Goal: Task Accomplishment & Management: Use online tool/utility

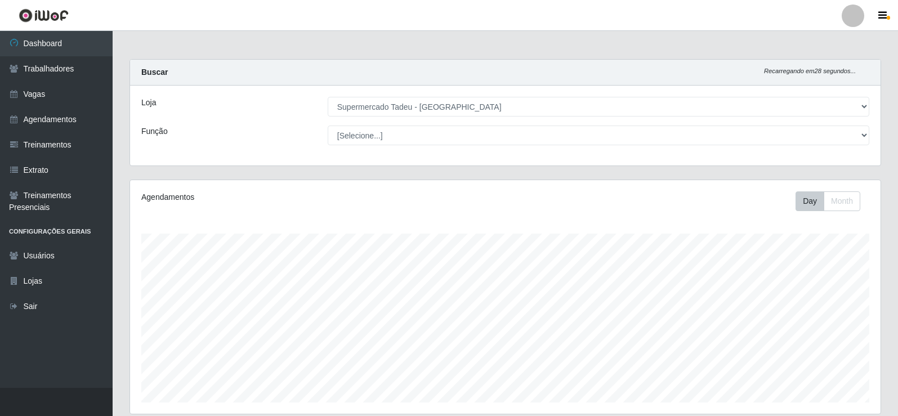
select select "195"
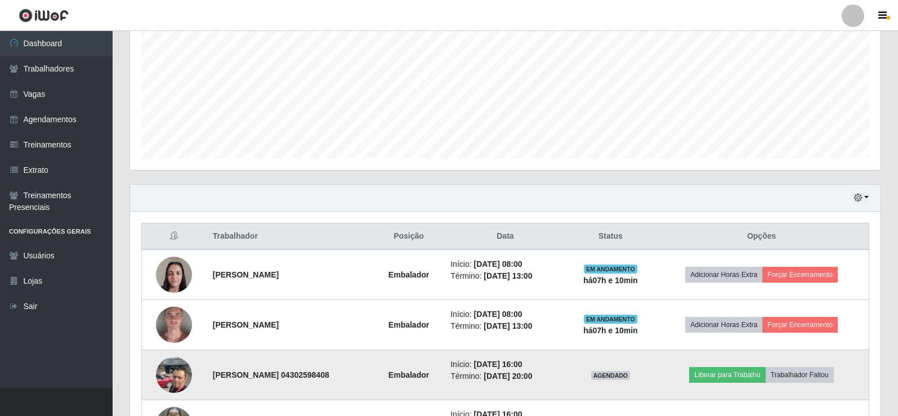
scroll to position [234, 750]
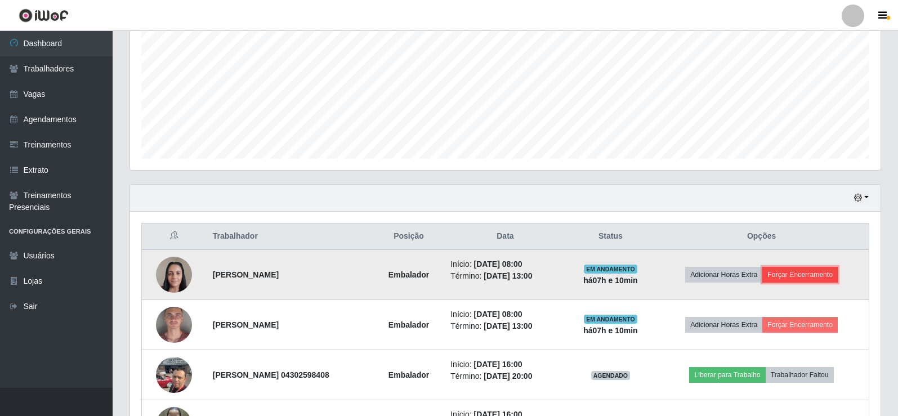
click at [801, 272] on button "Forçar Encerramento" at bounding box center [799, 275] width 75 height 16
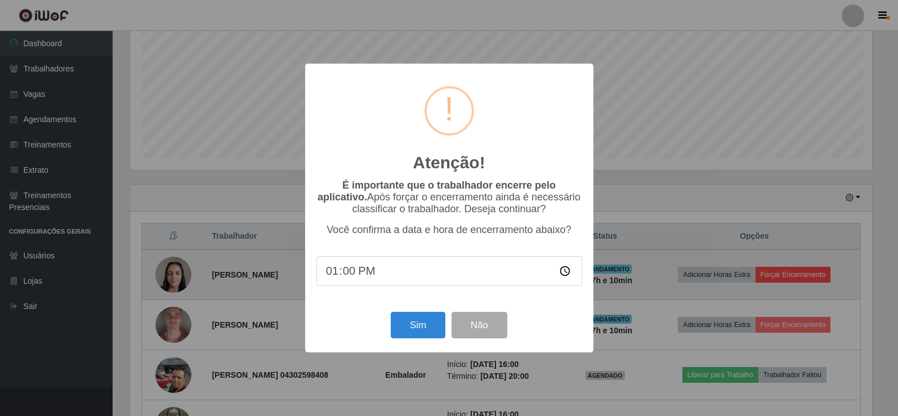
scroll to position [234, 745]
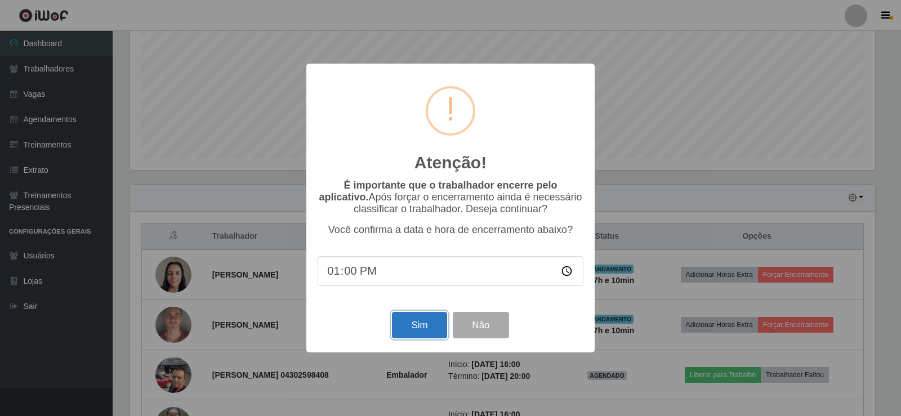
click at [415, 325] on button "Sim" at bounding box center [419, 325] width 55 height 26
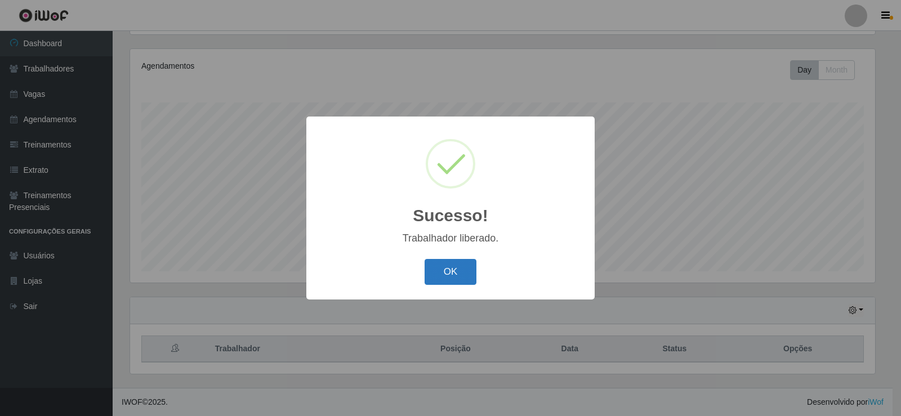
click at [465, 274] on button "OK" at bounding box center [451, 272] width 52 height 26
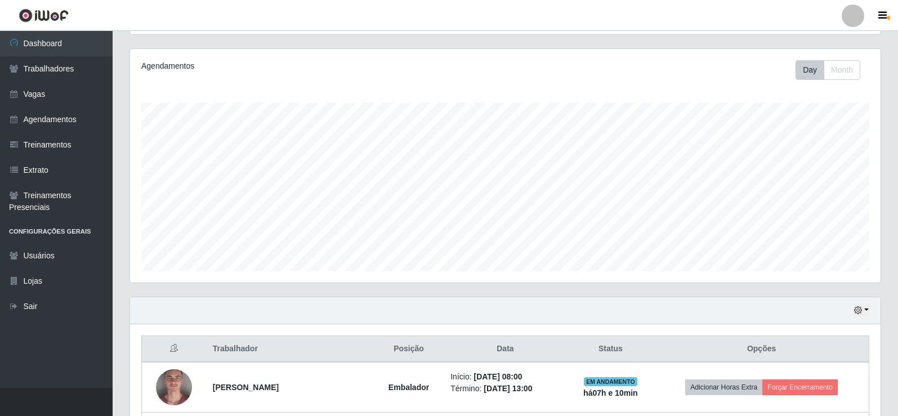
scroll to position [300, 0]
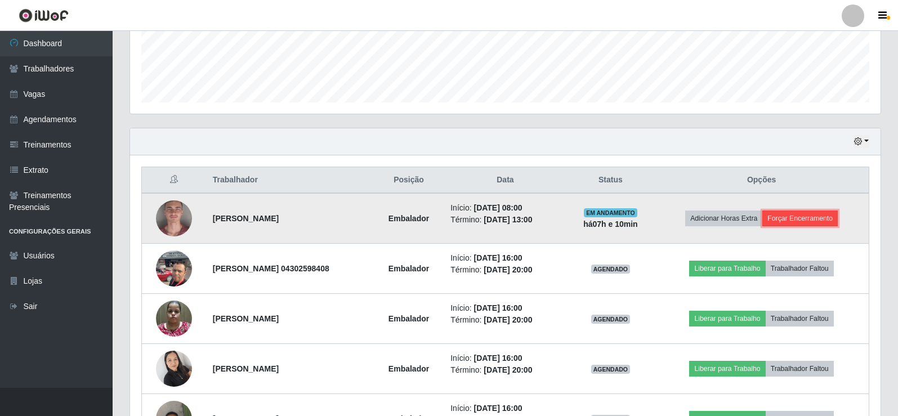
click at [802, 218] on button "Forçar Encerramento" at bounding box center [799, 219] width 75 height 16
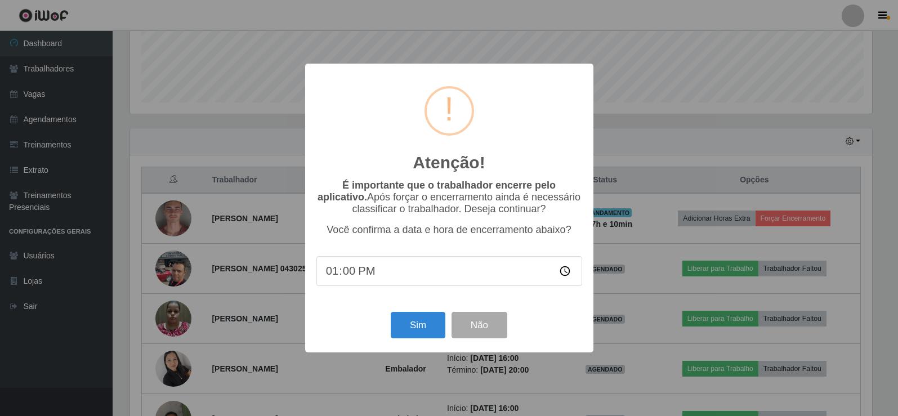
scroll to position [234, 745]
click at [418, 327] on button "Sim" at bounding box center [419, 325] width 55 height 26
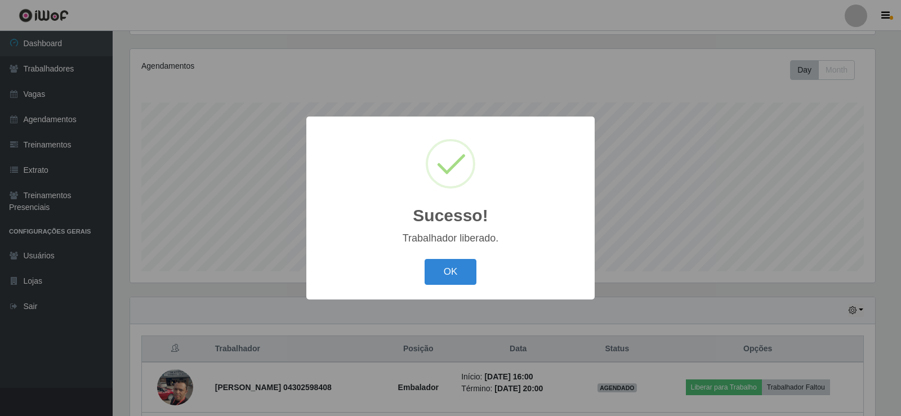
click at [445, 258] on div "OK Cancel" at bounding box center [451, 272] width 266 height 32
click at [439, 270] on button "OK" at bounding box center [451, 272] width 52 height 26
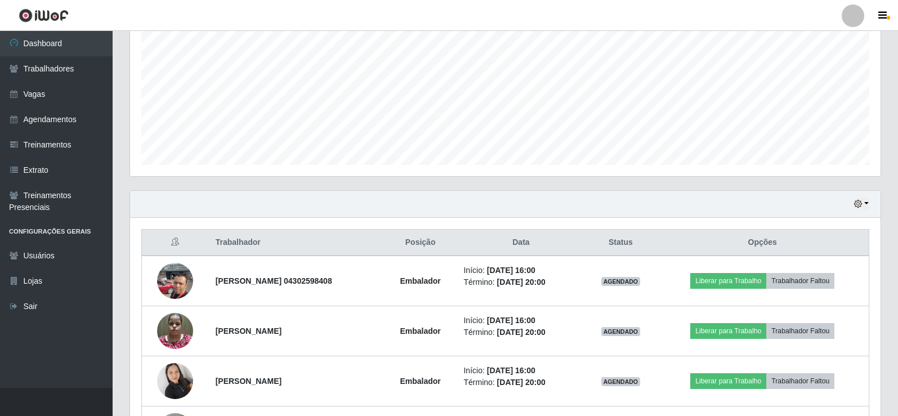
scroll to position [244, 0]
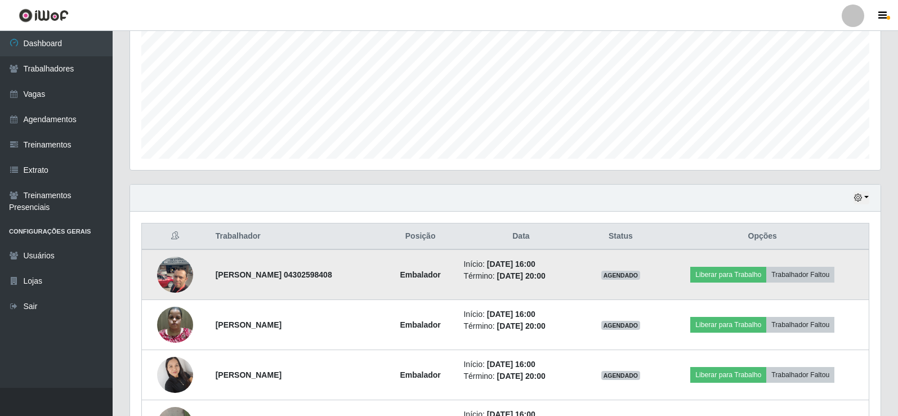
click at [175, 277] on img at bounding box center [175, 275] width 36 height 48
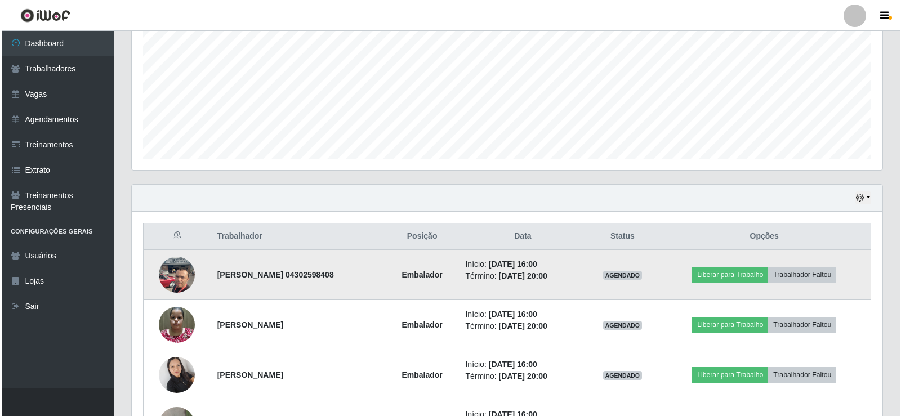
scroll to position [234, 745]
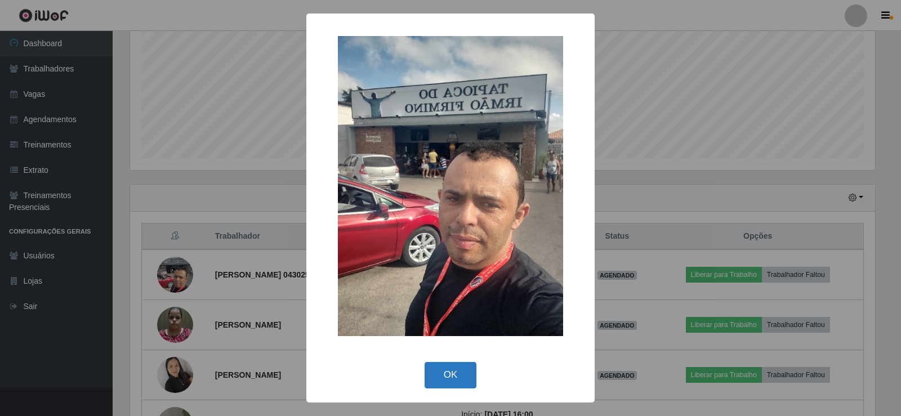
click at [448, 364] on button "OK" at bounding box center [451, 375] width 52 height 26
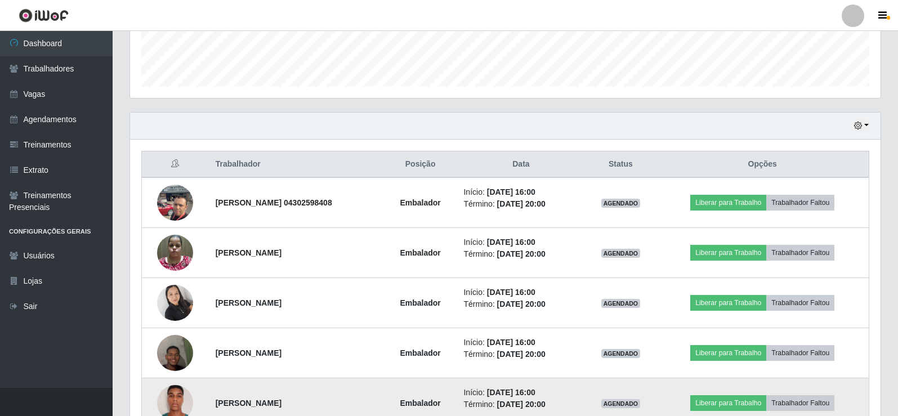
scroll to position [382, 0]
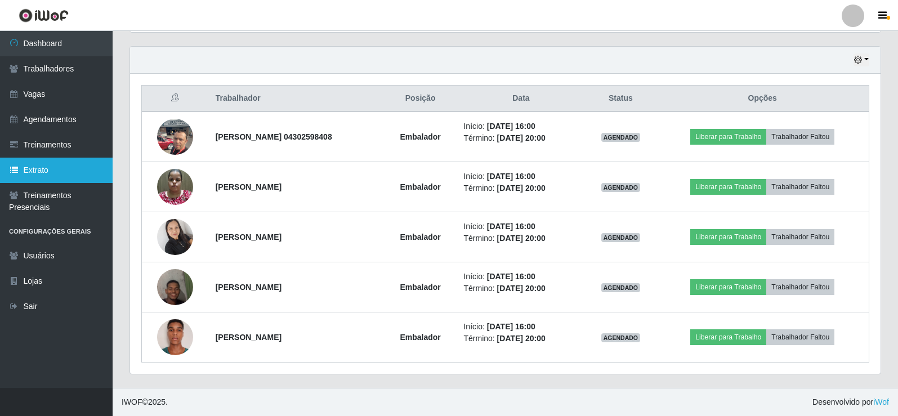
click at [34, 163] on link "Extrato" at bounding box center [56, 170] width 113 height 25
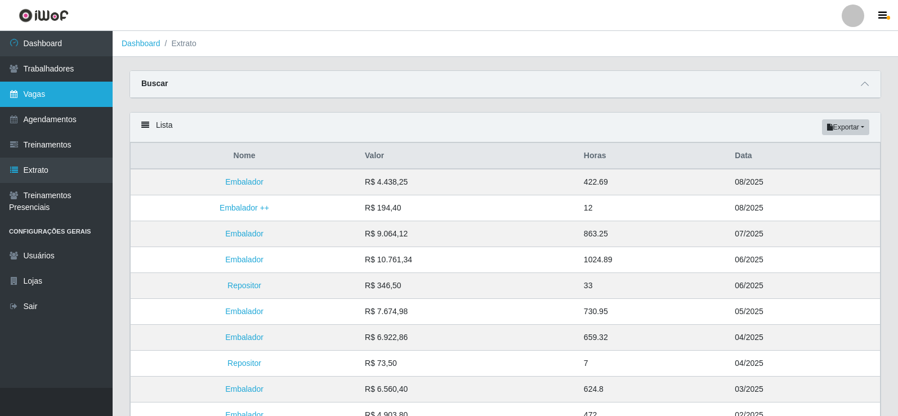
click at [51, 92] on link "Vagas" at bounding box center [56, 94] width 113 height 25
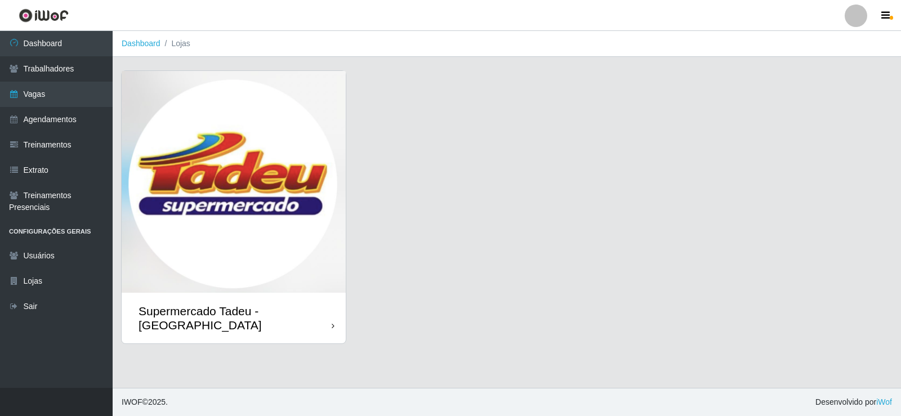
click at [272, 169] on img at bounding box center [234, 182] width 224 height 222
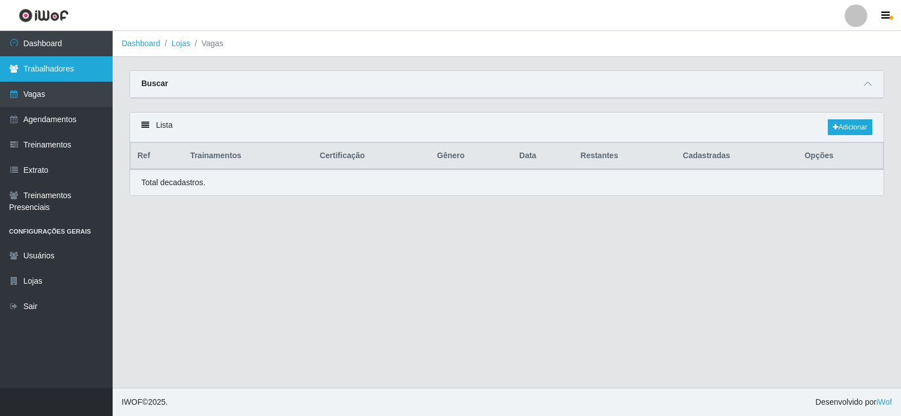
click at [53, 65] on link "Trabalhadores" at bounding box center [56, 68] width 113 height 25
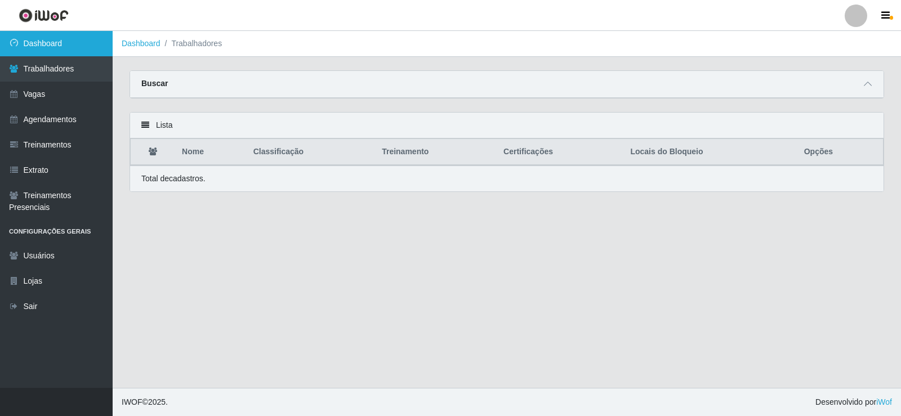
click at [53, 50] on link "Dashboard" at bounding box center [56, 43] width 113 height 25
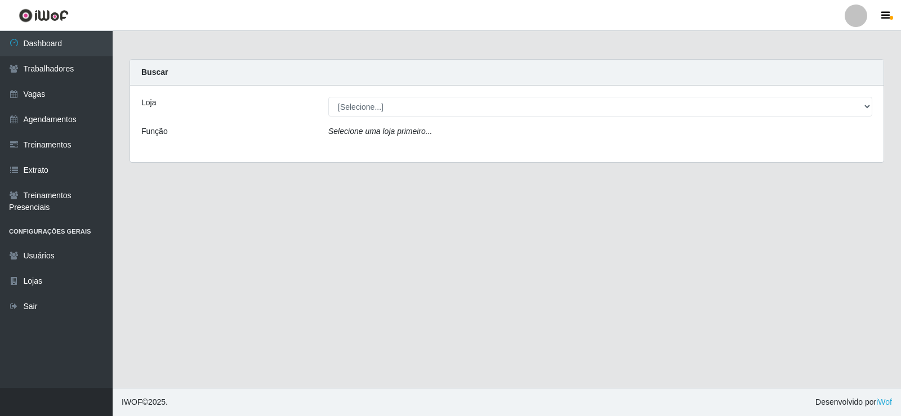
click at [360, 118] on div "Loja [Selecione...] Supermercado Tadeu - Lagoa Seca Função Selecione uma loja p…" at bounding box center [506, 124] width 753 height 77
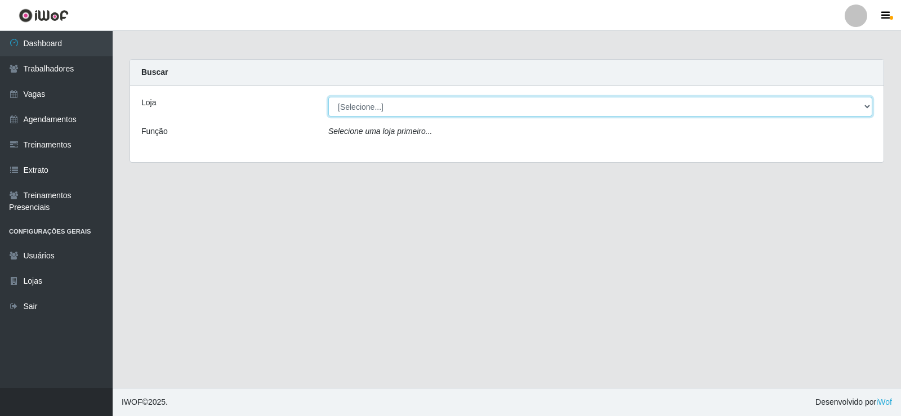
click at [361, 102] on select "[Selecione...] Supermercado Tadeu - [GEOGRAPHIC_DATA]" at bounding box center [600, 107] width 544 height 20
drag, startPoint x: 361, startPoint y: 106, endPoint x: 362, endPoint y: 113, distance: 6.2
click at [362, 108] on select "[Selecione...] Supermercado Tadeu - [GEOGRAPHIC_DATA]" at bounding box center [600, 107] width 544 height 20
select select "195"
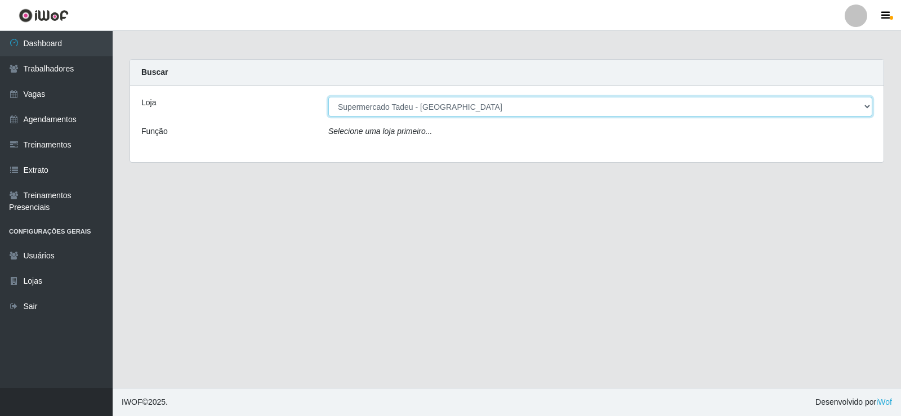
click at [328, 97] on select "[Selecione...] Supermercado Tadeu - [GEOGRAPHIC_DATA]" at bounding box center [600, 107] width 544 height 20
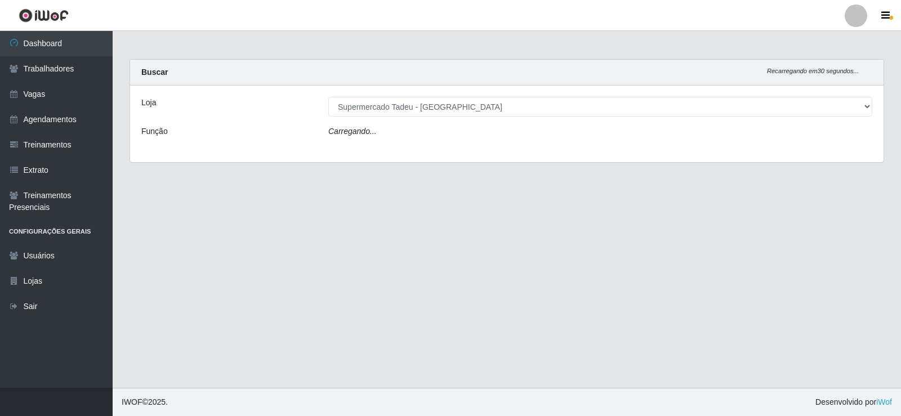
click at [362, 135] on icon "Carregando..." at bounding box center [352, 131] width 48 height 9
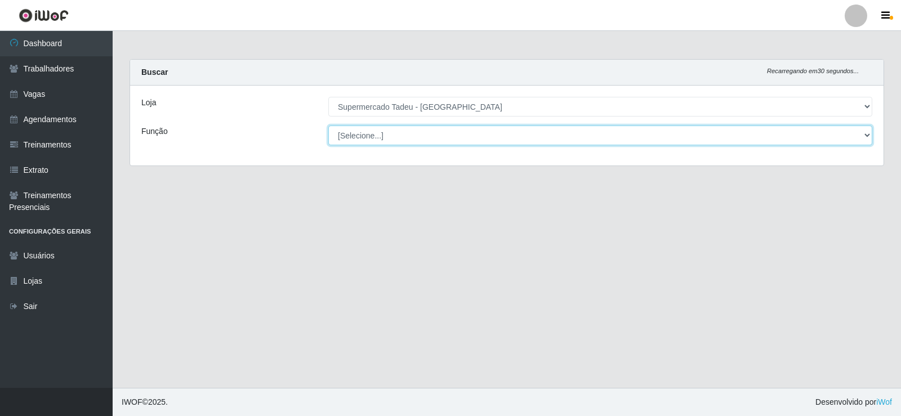
drag, startPoint x: 362, startPoint y: 135, endPoint x: 353, endPoint y: 135, distance: 9.0
click at [351, 135] on select "[Selecione...] ASG ASG + ASG ++ Auxiliar de Estacionamento Auxiliar de Estacion…" at bounding box center [600, 136] width 544 height 20
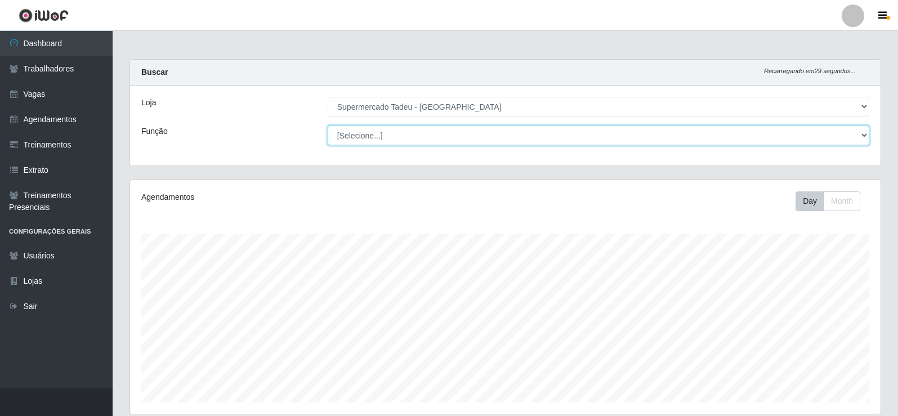
scroll to position [234, 750]
click at [356, 135] on select "[Selecione...] ASG ASG + ASG ++ Auxiliar de Estacionamento Auxiliar de Estacion…" at bounding box center [599, 136] width 542 height 20
drag, startPoint x: 356, startPoint y: 135, endPoint x: 342, endPoint y: 135, distance: 13.5
click at [356, 135] on select "[Selecione...] ASG ASG + ASG ++ Auxiliar de Estacionamento Auxiliar de Estacion…" at bounding box center [599, 136] width 542 height 20
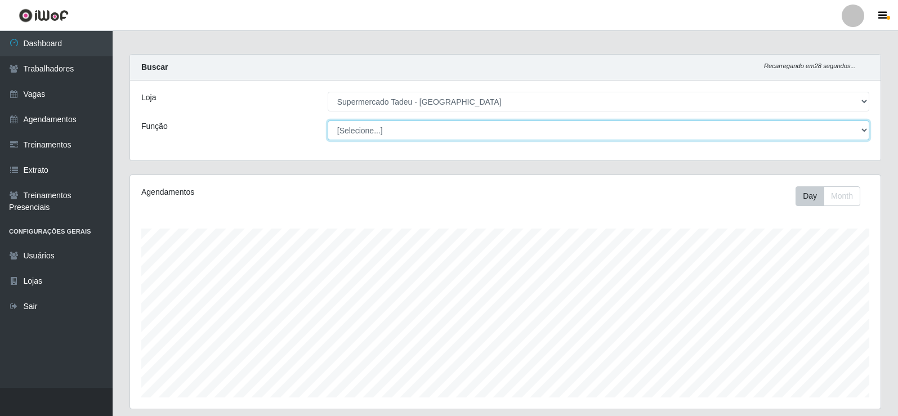
scroll to position [382, 0]
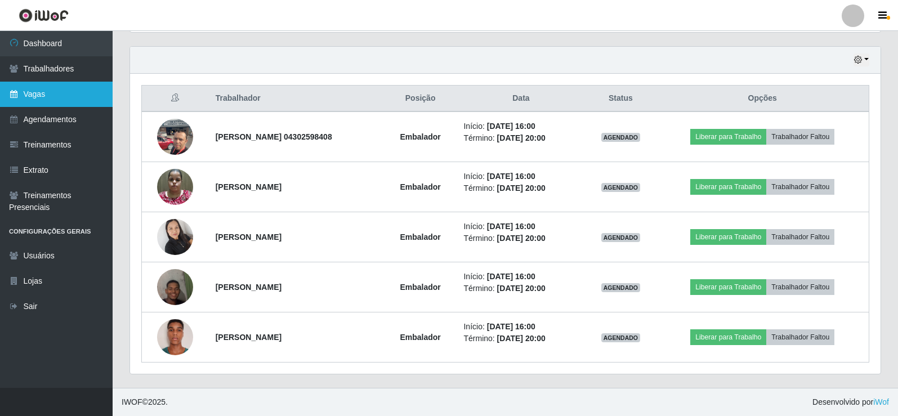
click at [47, 100] on link "Vagas" at bounding box center [56, 94] width 113 height 25
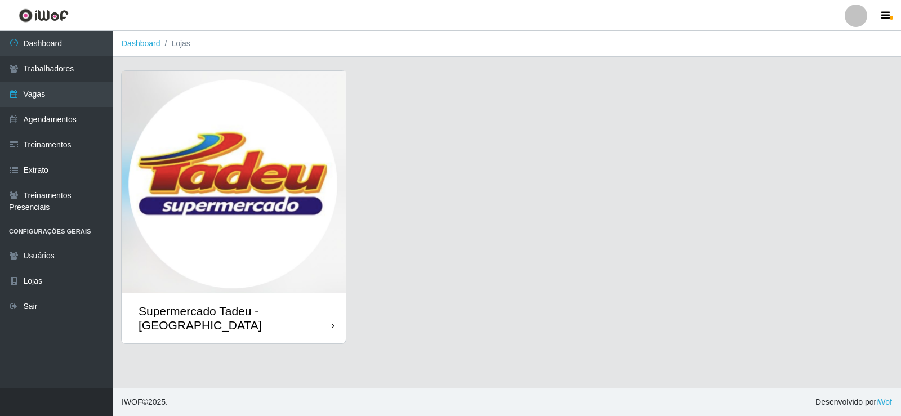
click at [229, 178] on img at bounding box center [234, 182] width 224 height 222
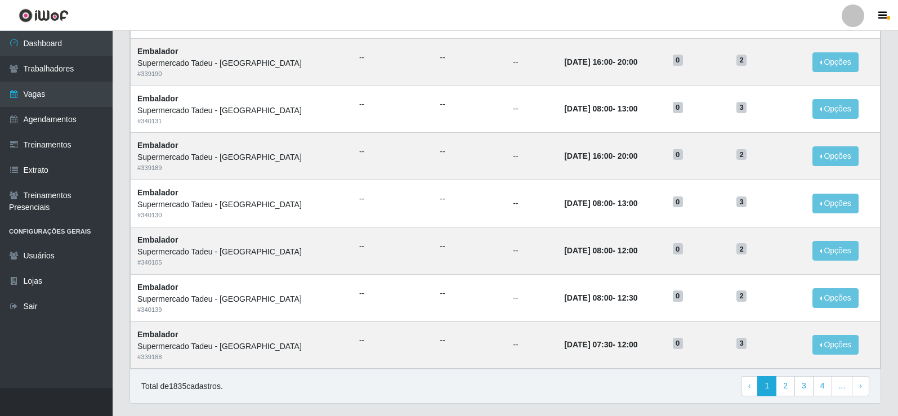
scroll to position [538, 0]
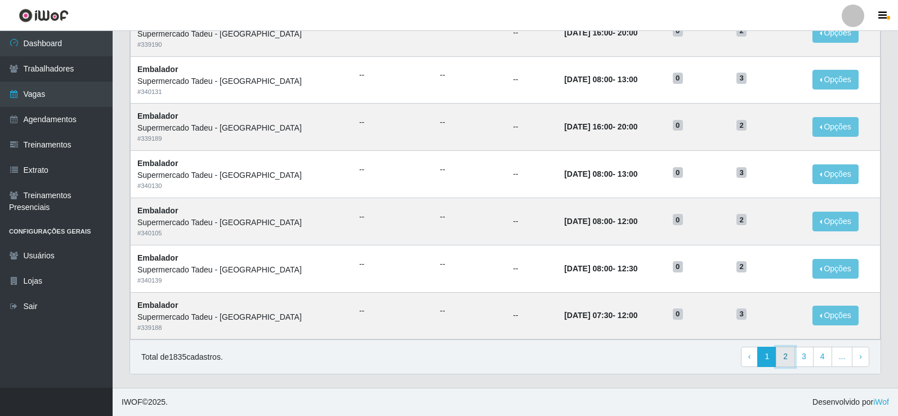
click at [789, 356] on link "2" at bounding box center [785, 357] width 19 height 20
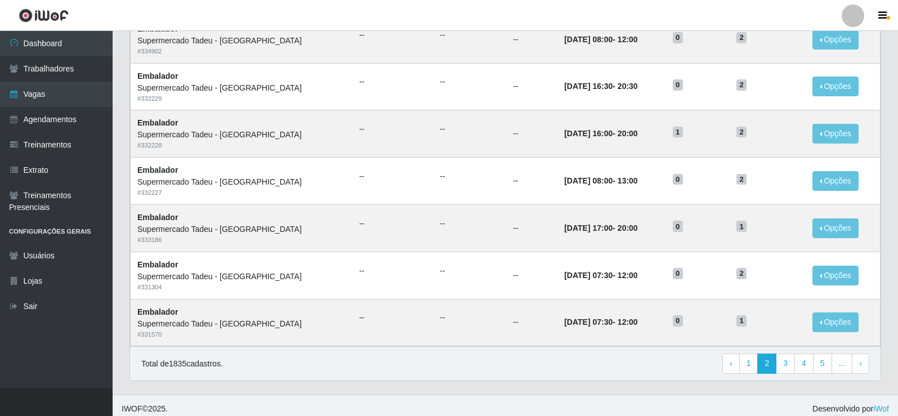
scroll to position [538, 0]
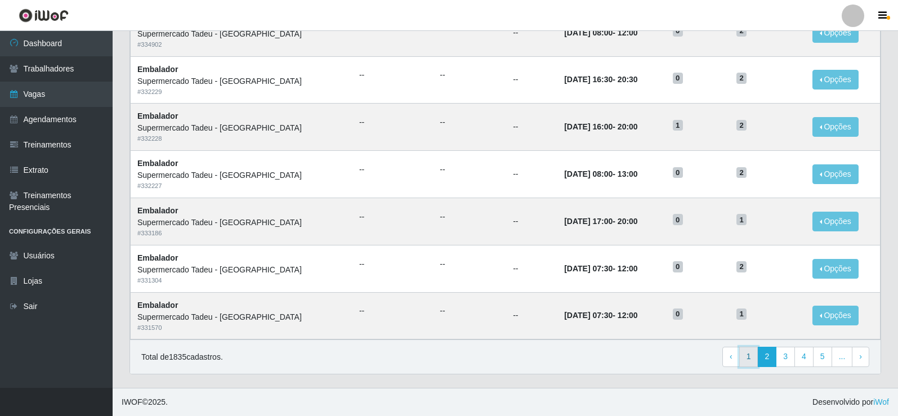
click at [750, 361] on link "1" at bounding box center [748, 357] width 19 height 20
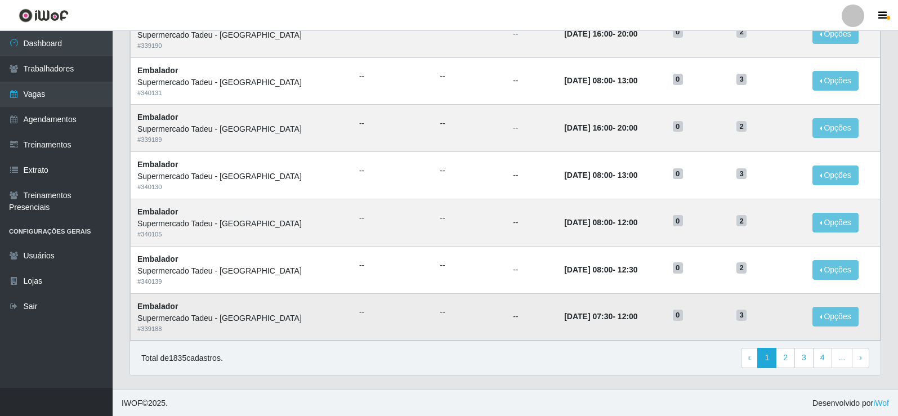
scroll to position [538, 0]
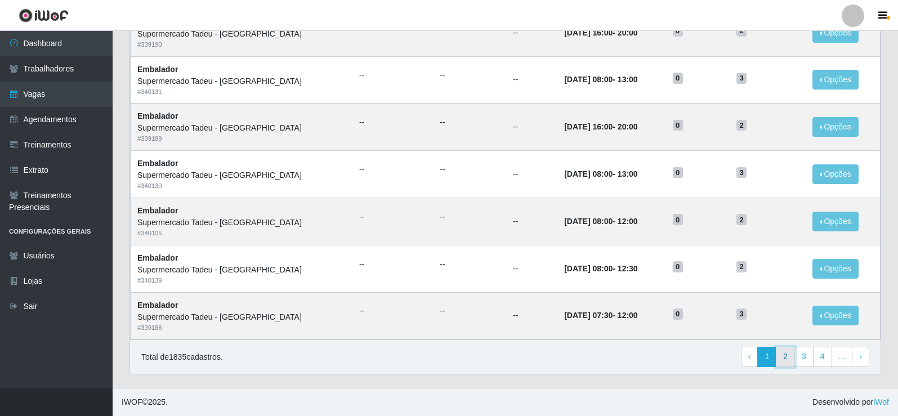
click at [790, 356] on link "2" at bounding box center [785, 357] width 19 height 20
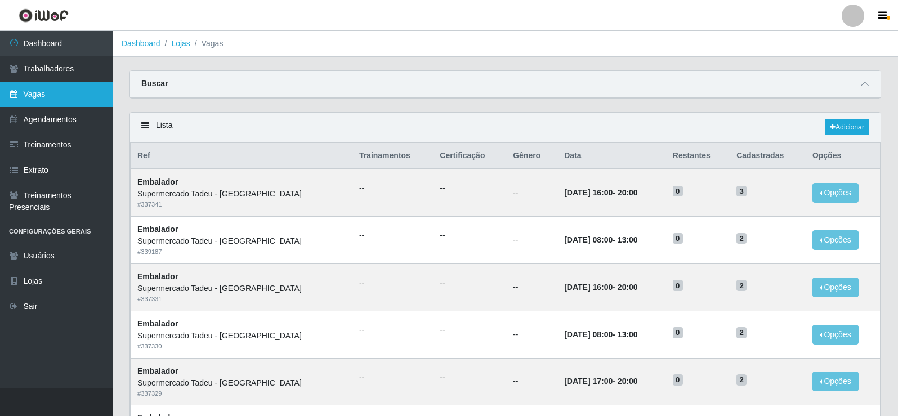
click at [25, 96] on link "Vagas" at bounding box center [56, 94] width 113 height 25
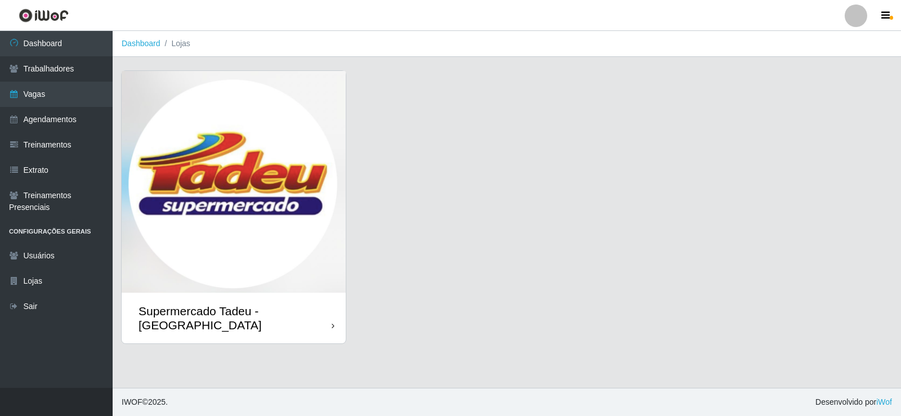
click at [276, 231] on img at bounding box center [234, 182] width 224 height 222
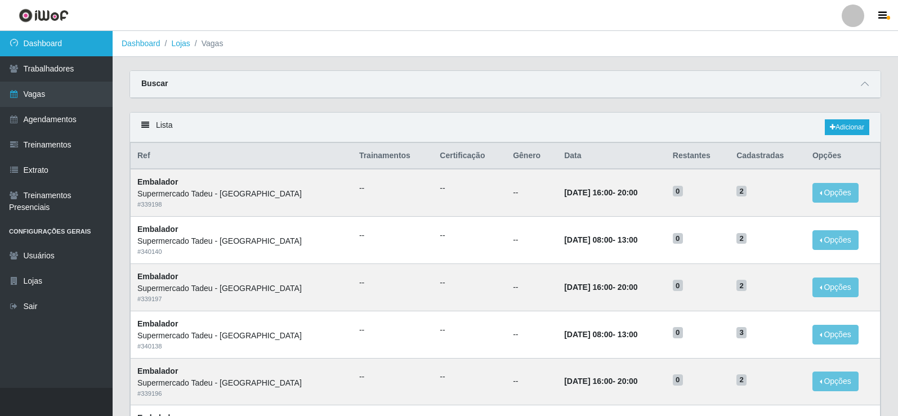
click at [62, 47] on link "Dashboard" at bounding box center [56, 43] width 113 height 25
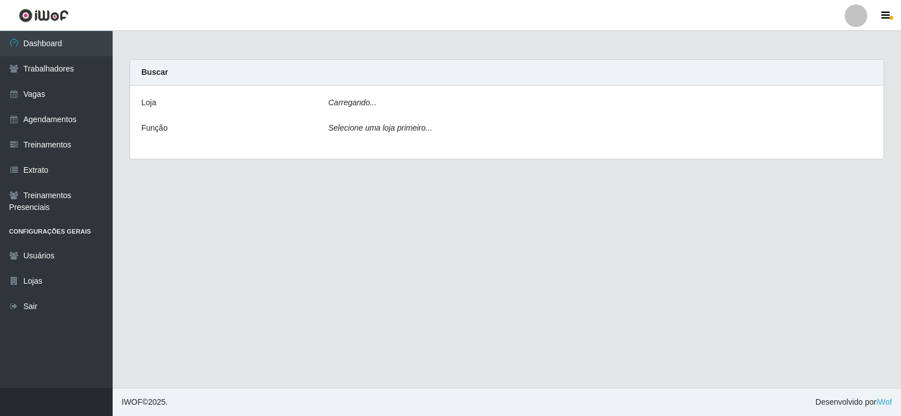
click at [369, 109] on div "Carregando..." at bounding box center [600, 105] width 561 height 16
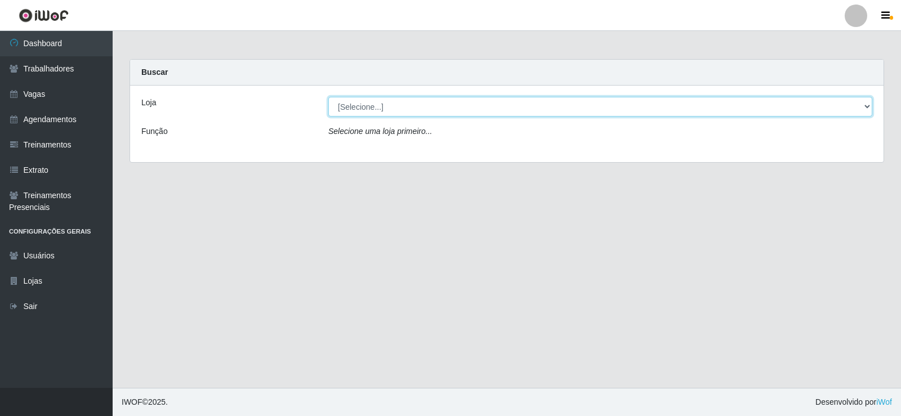
click at [367, 102] on select "[Selecione...] Supermercado Tadeu - [GEOGRAPHIC_DATA]" at bounding box center [600, 107] width 544 height 20
select select "195"
click at [328, 97] on select "[Selecione...] Supermercado Tadeu - [GEOGRAPHIC_DATA]" at bounding box center [600, 107] width 544 height 20
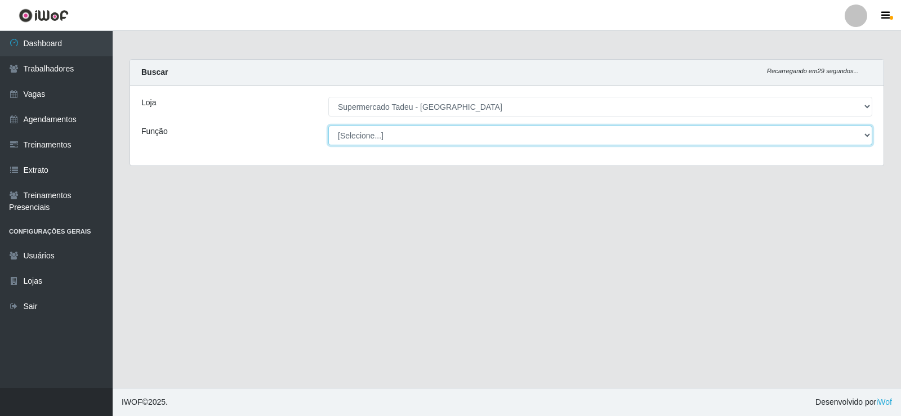
click at [377, 135] on select "[Selecione...] ASG ASG + ASG ++ Auxiliar de Estacionamento Auxiliar de Estacion…" at bounding box center [600, 136] width 544 height 20
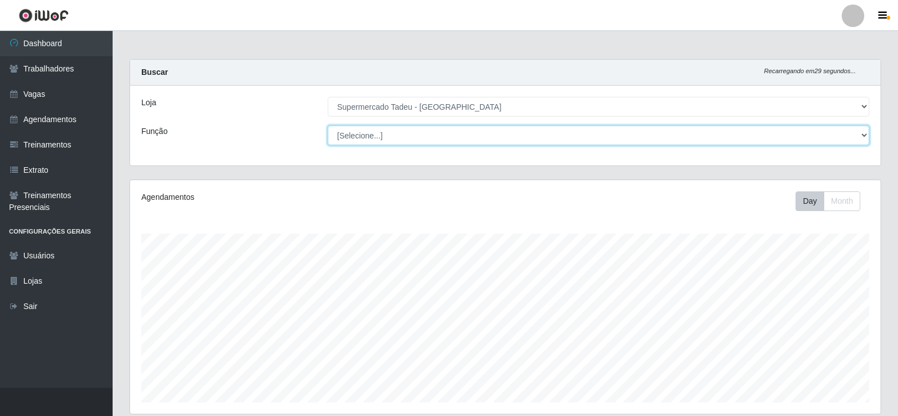
scroll to position [234, 750]
click at [378, 138] on select "[Selecione...] ASG ASG + ASG ++ Auxiliar de Estacionamento Auxiliar de Estacion…" at bounding box center [599, 136] width 542 height 20
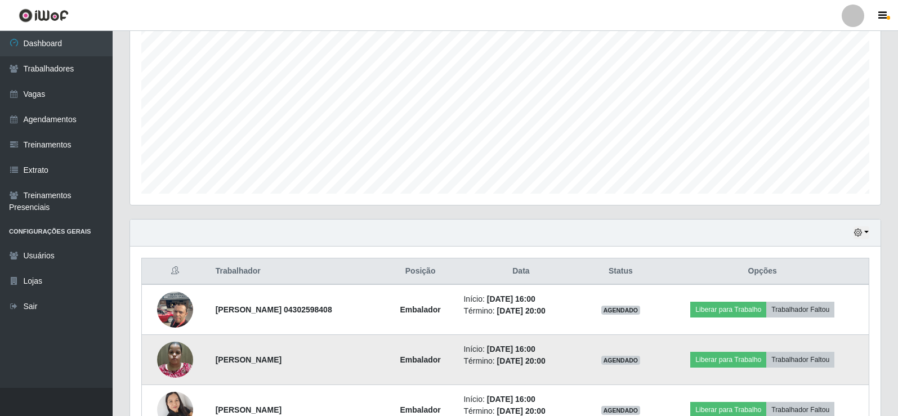
scroll to position [382, 0]
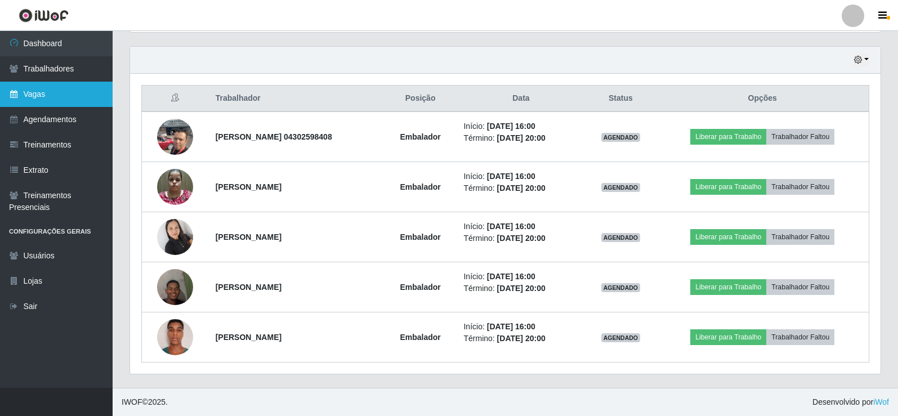
click at [60, 100] on link "Vagas" at bounding box center [56, 94] width 113 height 25
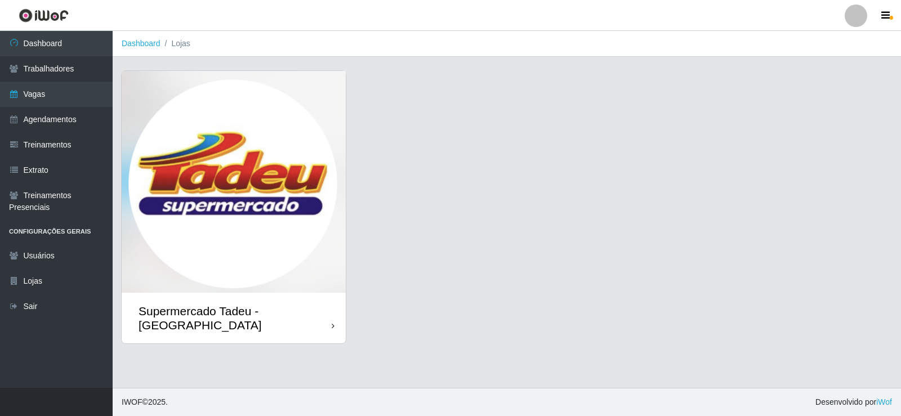
click at [287, 182] on img at bounding box center [234, 182] width 224 height 222
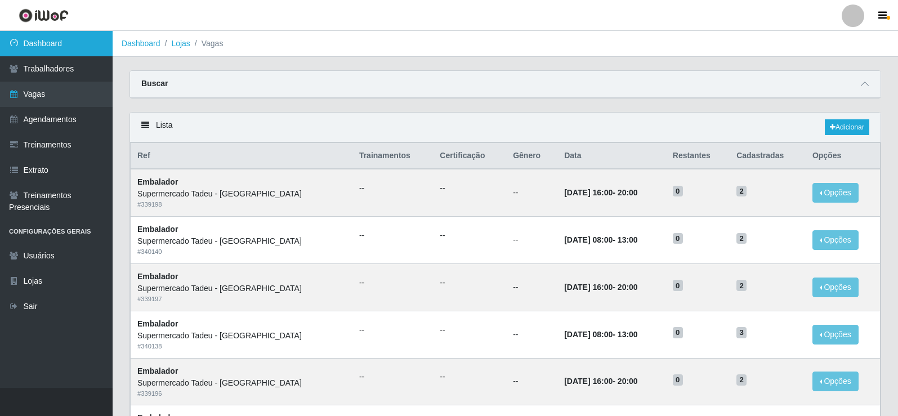
click at [50, 43] on link "Dashboard" at bounding box center [56, 43] width 113 height 25
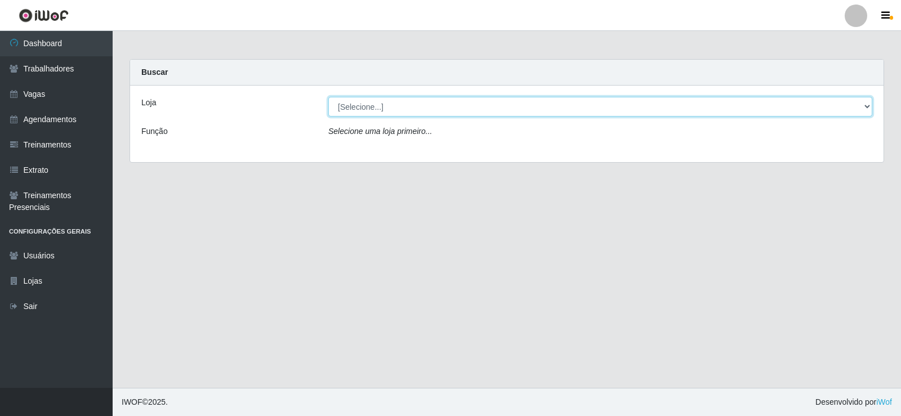
click at [366, 105] on select "[Selecione...] Supermercado Tadeu - [GEOGRAPHIC_DATA]" at bounding box center [600, 107] width 544 height 20
select select "195"
click at [328, 97] on select "[Selecione...] Supermercado Tadeu - [GEOGRAPHIC_DATA]" at bounding box center [600, 107] width 544 height 20
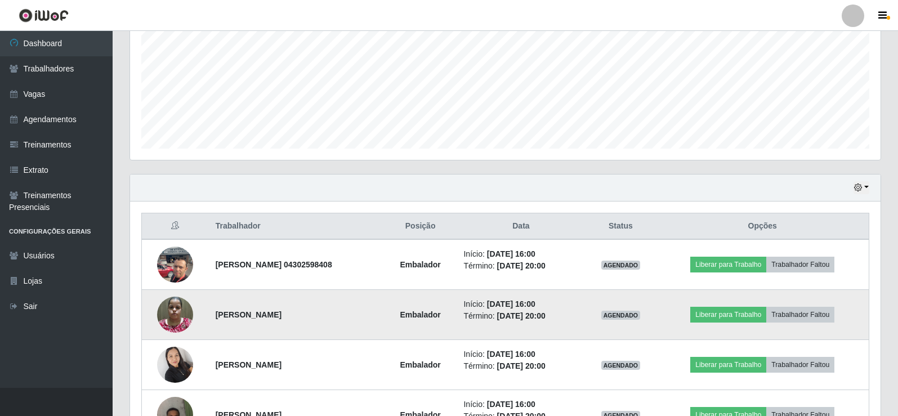
scroll to position [44, 0]
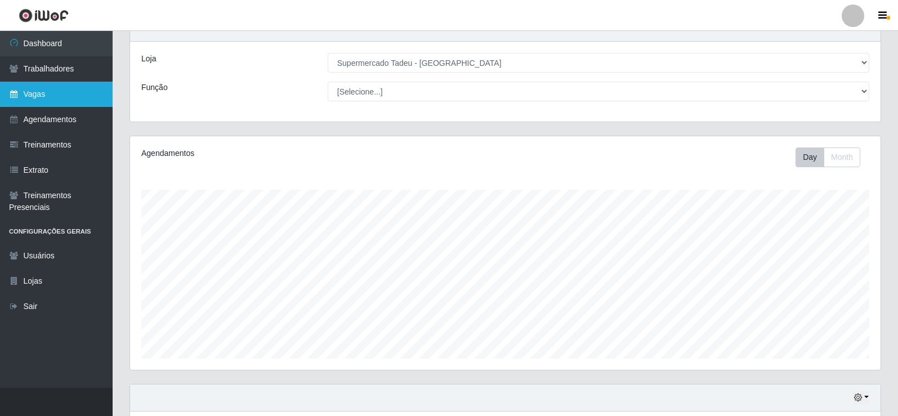
click at [41, 96] on link "Vagas" at bounding box center [56, 94] width 113 height 25
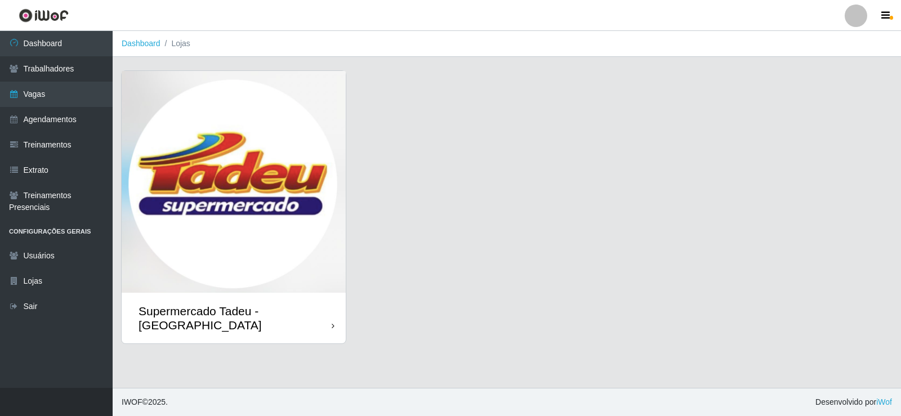
click at [222, 216] on img at bounding box center [234, 182] width 224 height 222
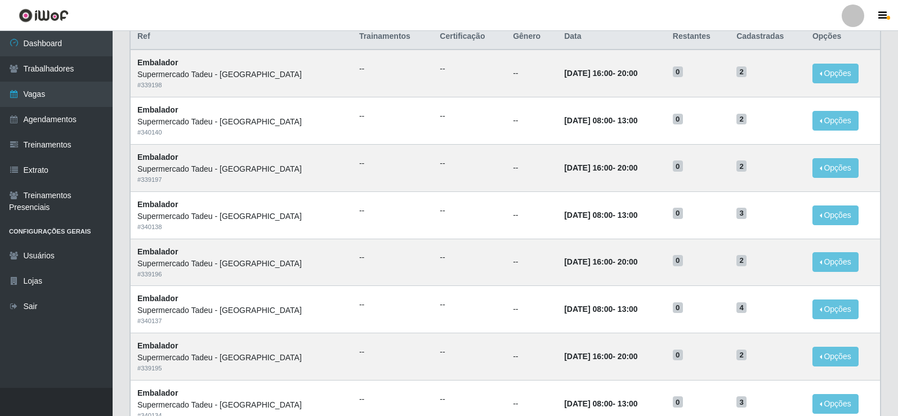
scroll to position [88, 0]
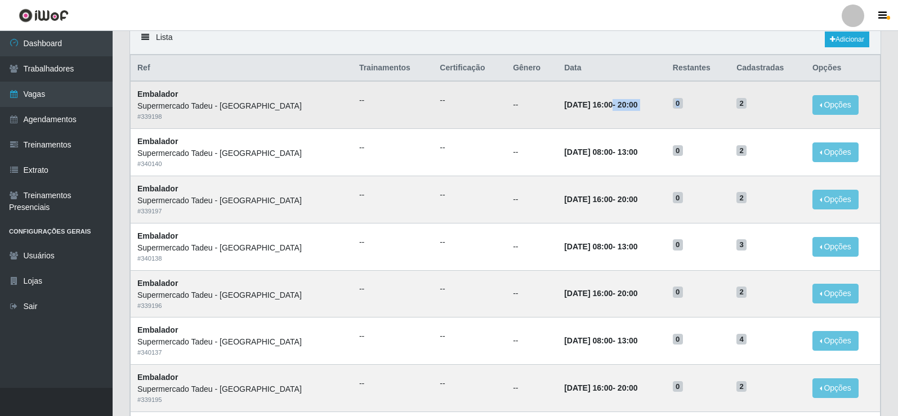
drag, startPoint x: 572, startPoint y: 106, endPoint x: 736, endPoint y: 114, distance: 164.0
click at [689, 113] on tr "Embalador Supermercado Tadeu - Lagoa Seca # 339198 -- -- -- 06/09/2025, 16:00 -…" at bounding box center [506, 104] width 750 height 47
click at [740, 114] on td "2" at bounding box center [768, 104] width 76 height 47
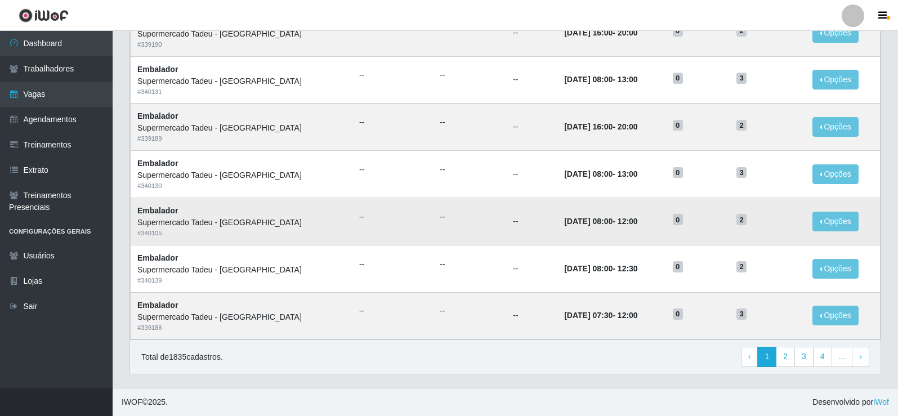
scroll to position [482, 0]
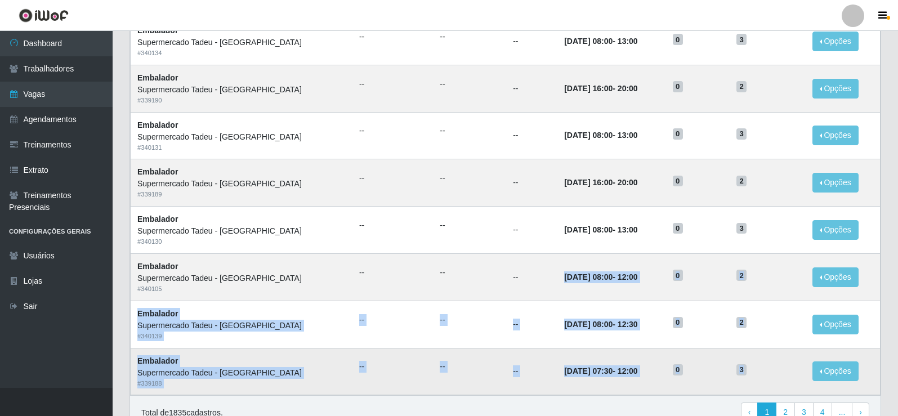
drag, startPoint x: 524, startPoint y: 278, endPoint x: 745, endPoint y: 376, distance: 242.3
click at [748, 362] on tbody "Embalador Supermercado Tadeu - Lagoa Seca # 339198 -- -- -- 06/09/2025, 16:00 -…" at bounding box center [506, 41] width 750 height 708
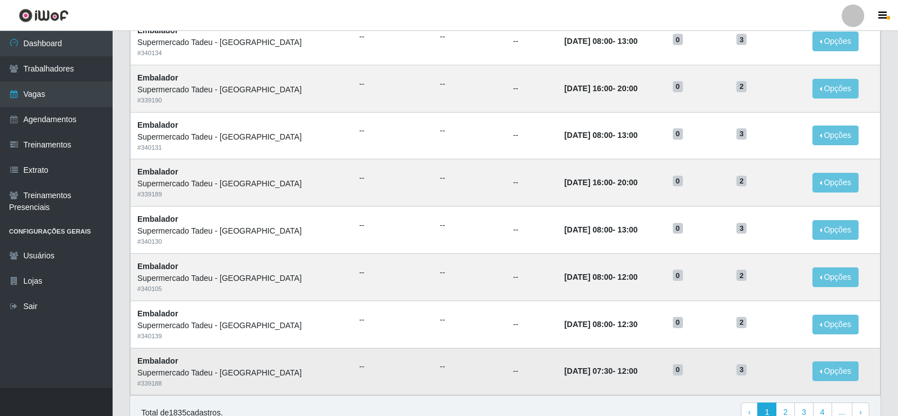
click at [745, 375] on h5 "3" at bounding box center [767, 369] width 62 height 12
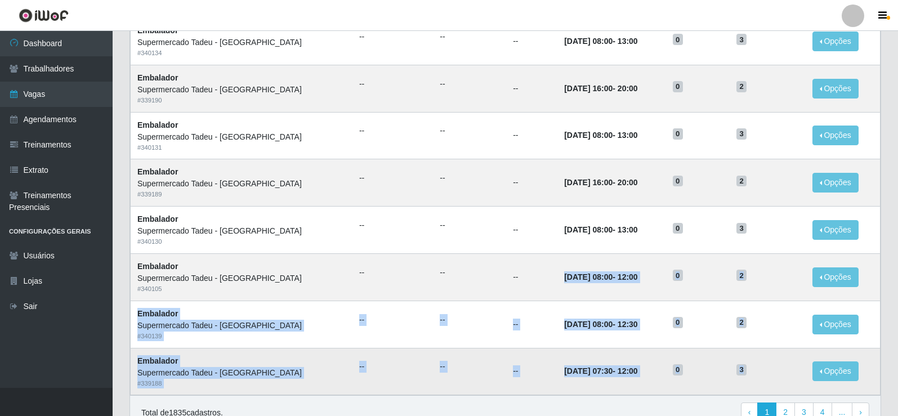
drag, startPoint x: 521, startPoint y: 278, endPoint x: 742, endPoint y: 371, distance: 239.7
click at [742, 371] on tbody "Embalador Supermercado Tadeu - Lagoa Seca # 339198 -- -- -- 06/09/2025, 16:00 -…" at bounding box center [506, 41] width 750 height 708
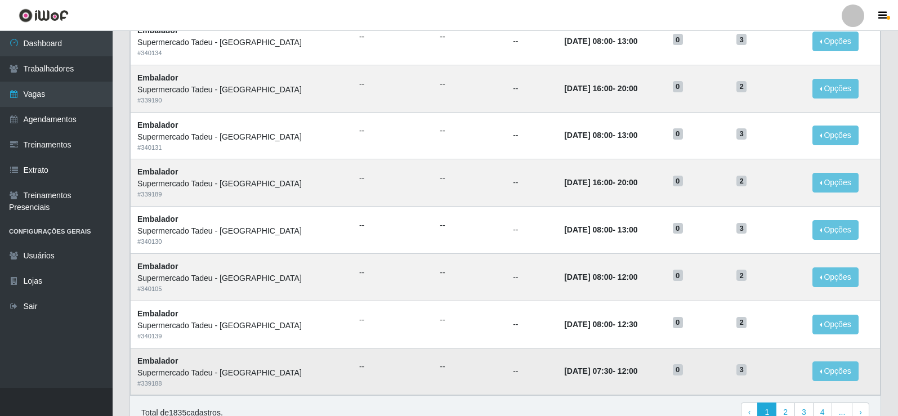
click at [743, 364] on td "3" at bounding box center [768, 371] width 76 height 47
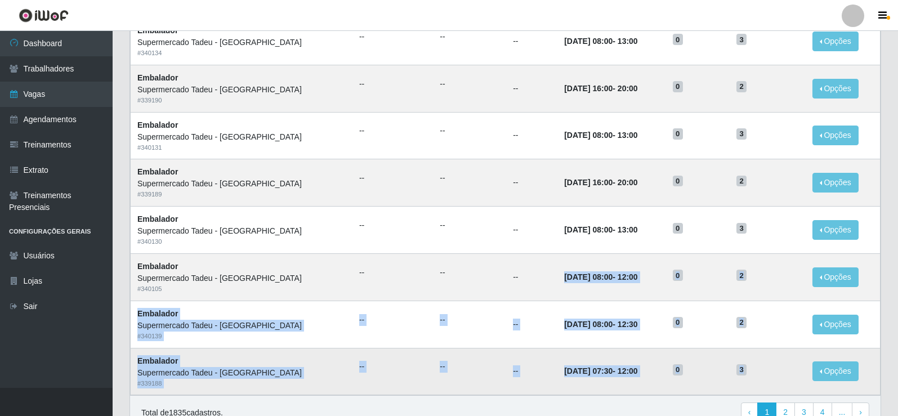
drag, startPoint x: 515, startPoint y: 277, endPoint x: 756, endPoint y: 367, distance: 257.3
click at [756, 367] on tbody "Embalador Supermercado Tadeu - Lagoa Seca # 339198 -- -- -- 06/09/2025, 16:00 -…" at bounding box center [506, 41] width 750 height 708
click at [632, 286] on td "31/08/2025, 08:00 - 12:00" at bounding box center [611, 276] width 109 height 47
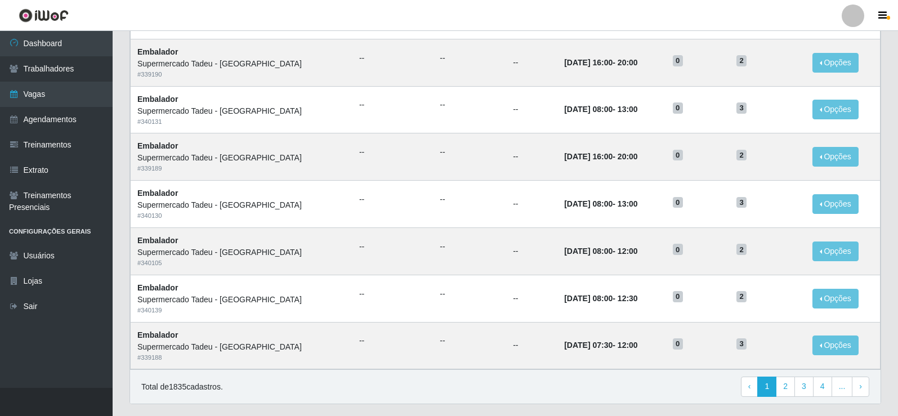
scroll to position [538, 0]
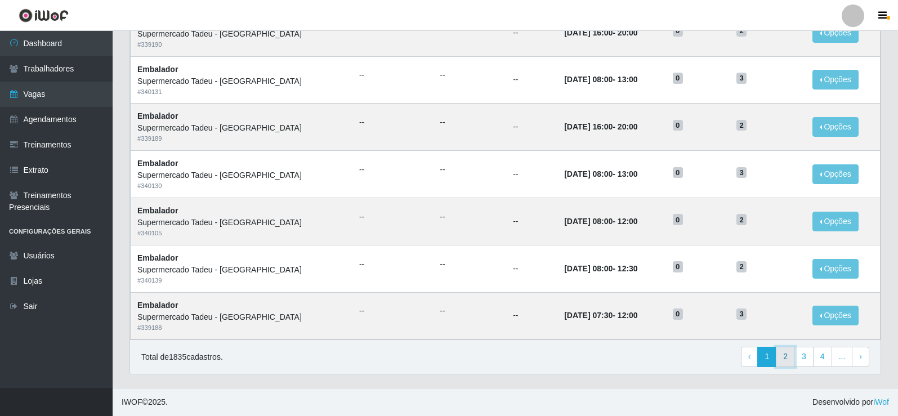
click at [783, 356] on link "2" at bounding box center [785, 357] width 19 height 20
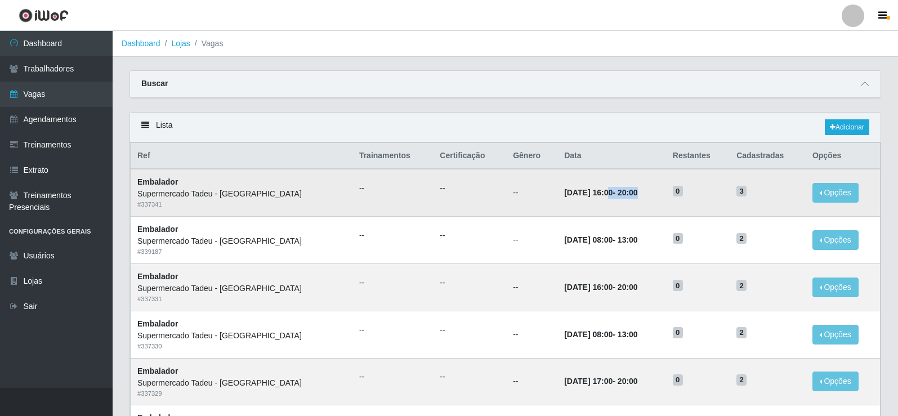
drag, startPoint x: 570, startPoint y: 194, endPoint x: 685, endPoint y: 190, distance: 115.5
click at [647, 193] on td "30/08/2025, 16:00 - 20:00" at bounding box center [611, 192] width 109 height 47
drag, startPoint x: 750, startPoint y: 191, endPoint x: 561, endPoint y: 191, distance: 188.6
click at [561, 191] on tr "Embalador Supermercado Tadeu - Lagoa Seca # 337341 -- -- -- 30/08/2025, 16:00 -…" at bounding box center [506, 192] width 750 height 47
drag, startPoint x: 523, startPoint y: 193, endPoint x: 749, endPoint y: 194, distance: 225.8
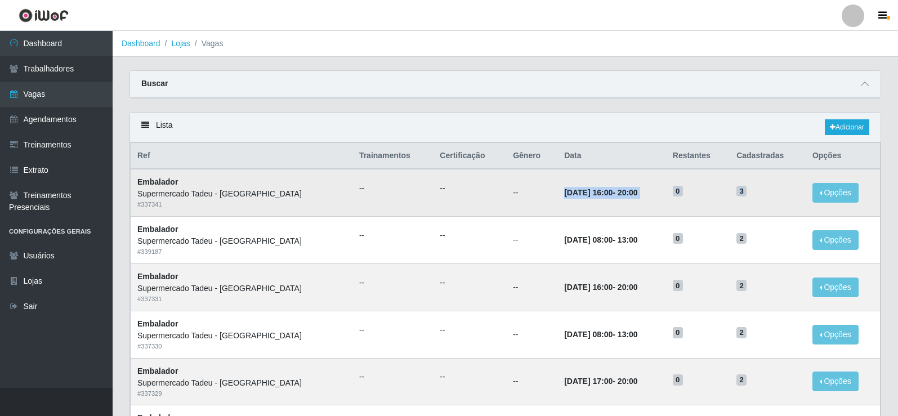
click at [749, 194] on tr "Embalador Supermercado Tadeu - Lagoa Seca # 337341 -- -- -- 30/08/2025, 16:00 -…" at bounding box center [506, 192] width 750 height 47
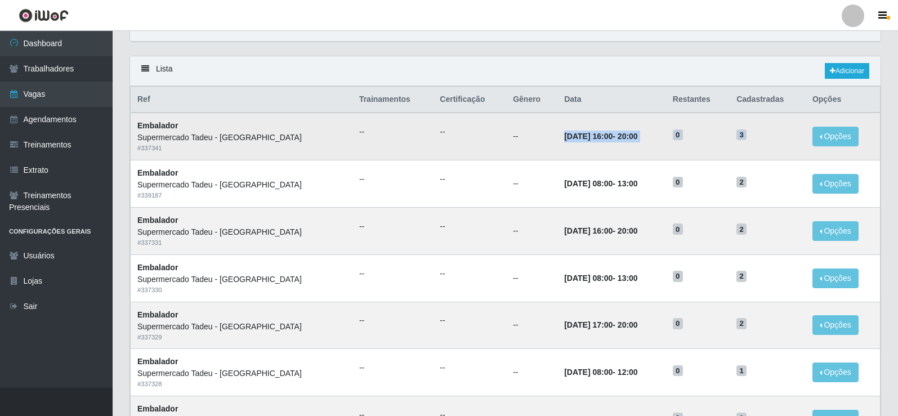
click at [732, 133] on td "3" at bounding box center [768, 136] width 76 height 47
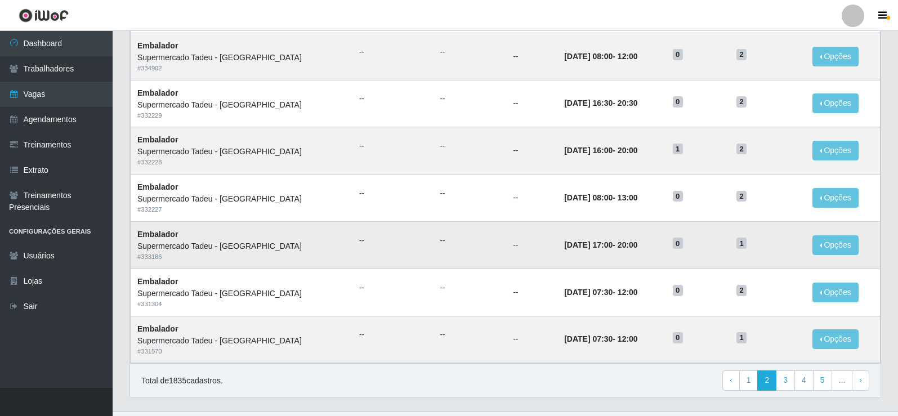
scroll to position [538, 0]
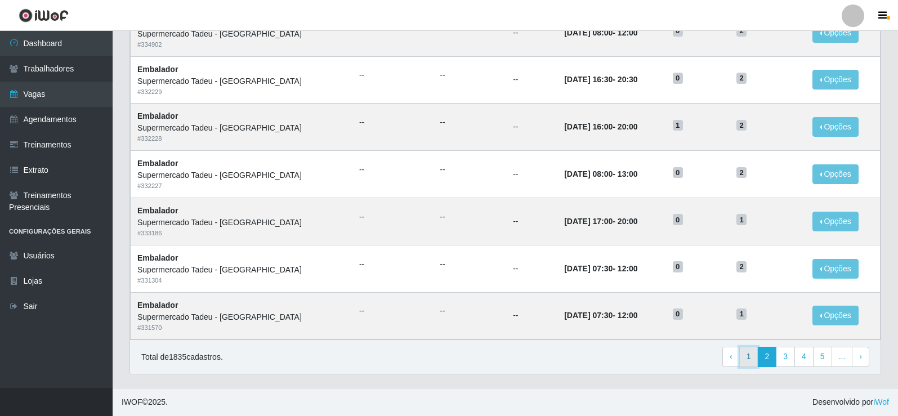
click at [747, 358] on link "1" at bounding box center [748, 357] width 19 height 20
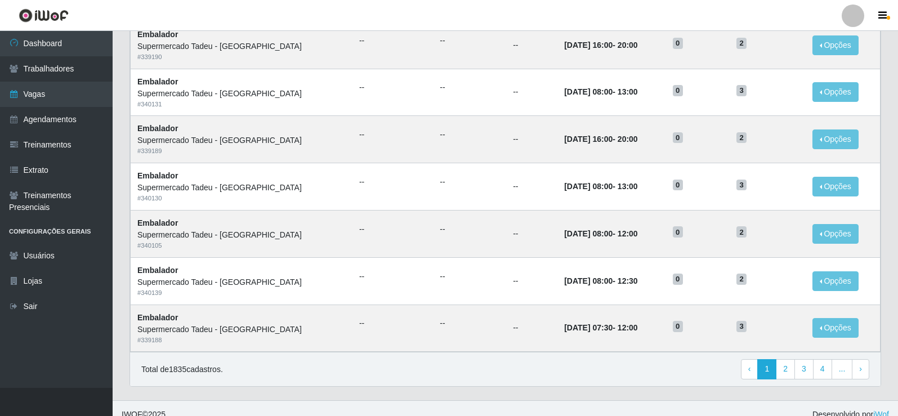
scroll to position [538, 0]
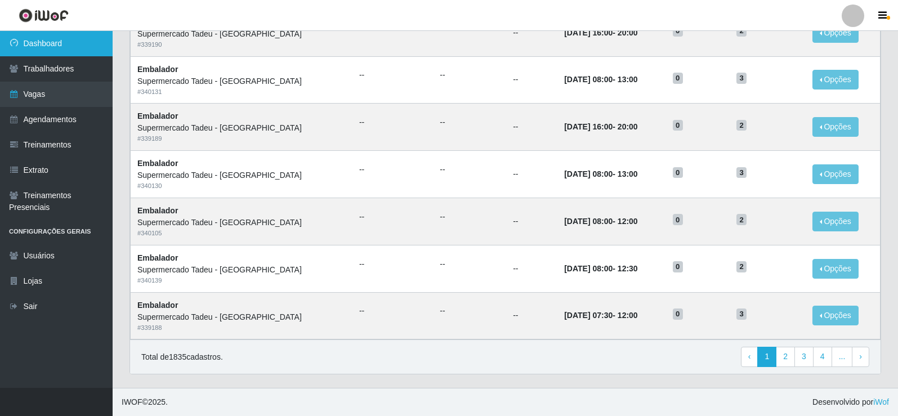
click at [59, 44] on link "Dashboard" at bounding box center [56, 43] width 113 height 25
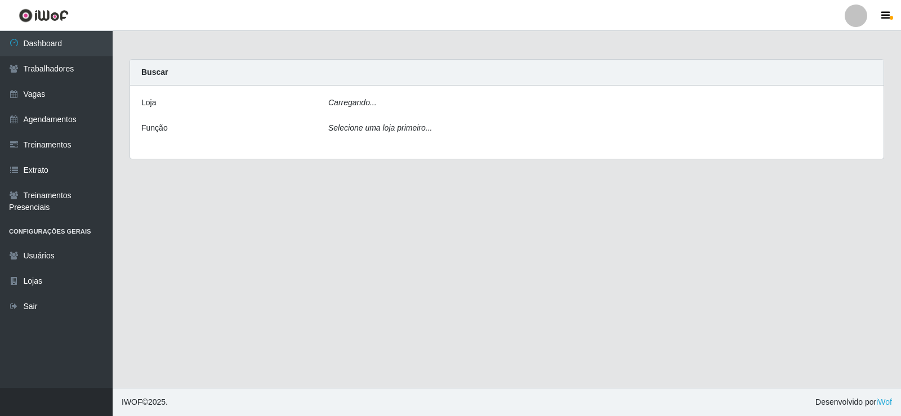
click at [386, 104] on div "Carregando..." at bounding box center [600, 105] width 561 height 16
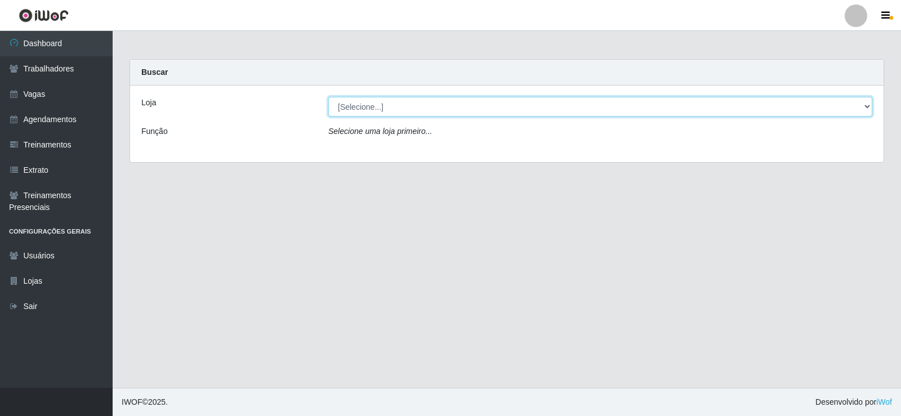
drag, startPoint x: 358, startPoint y: 97, endPoint x: 360, endPoint y: 106, distance: 9.3
click at [358, 97] on select "[Selecione...] Supermercado Tadeu - [GEOGRAPHIC_DATA]" at bounding box center [600, 107] width 544 height 20
select select "195"
click at [328, 97] on select "[Selecione...] Supermercado Tadeu - [GEOGRAPHIC_DATA]" at bounding box center [600, 107] width 544 height 20
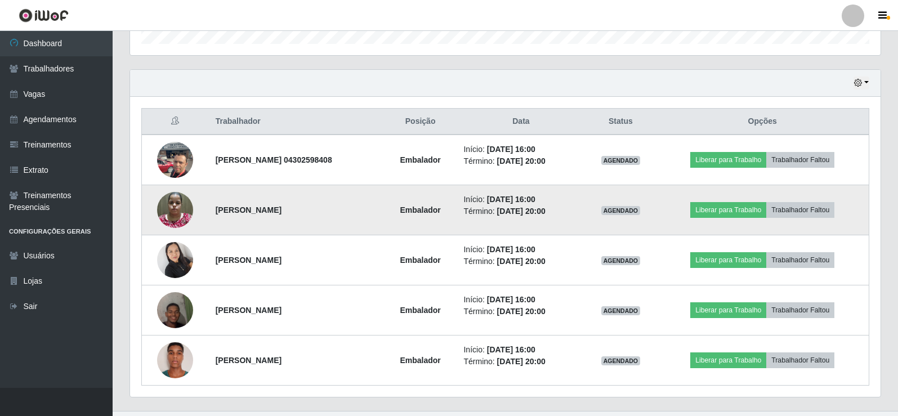
scroll to position [382, 0]
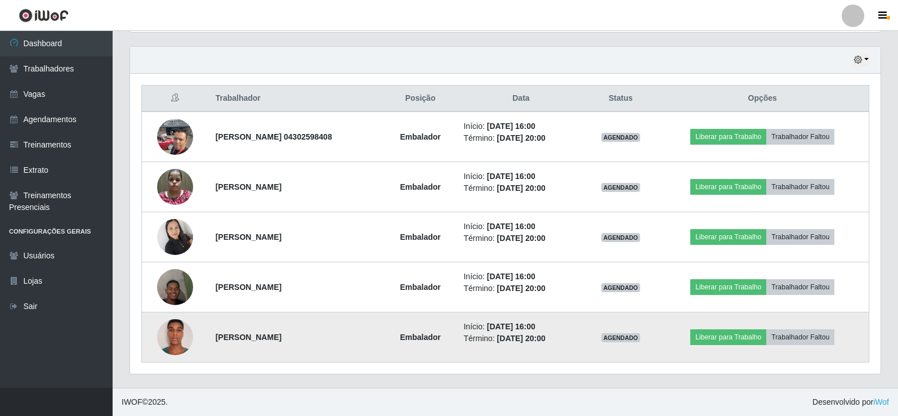
drag, startPoint x: 146, startPoint y: 127, endPoint x: 343, endPoint y: 345, distance: 293.8
click at [343, 345] on tbody "[PERSON_NAME] 04302598408 Embalador Início: [DATE] 16:00 Término: [DATE] 20:00 …" at bounding box center [505, 236] width 727 height 251
click at [384, 353] on td "[PERSON_NAME]" at bounding box center [296, 337] width 175 height 50
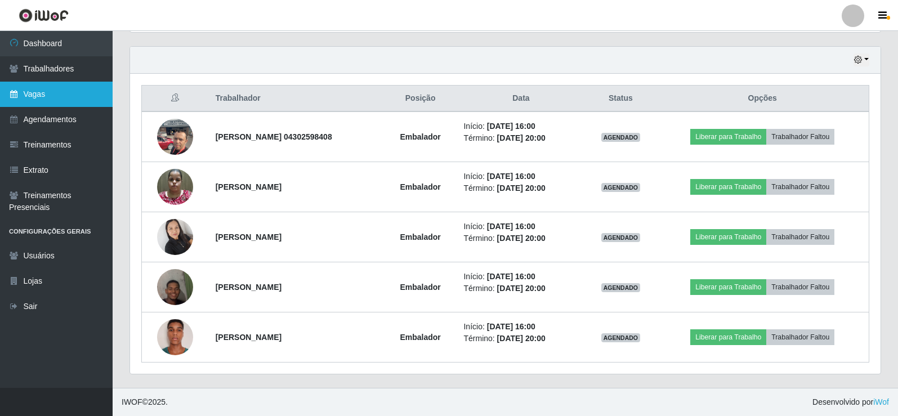
click at [33, 95] on link "Vagas" at bounding box center [56, 94] width 113 height 25
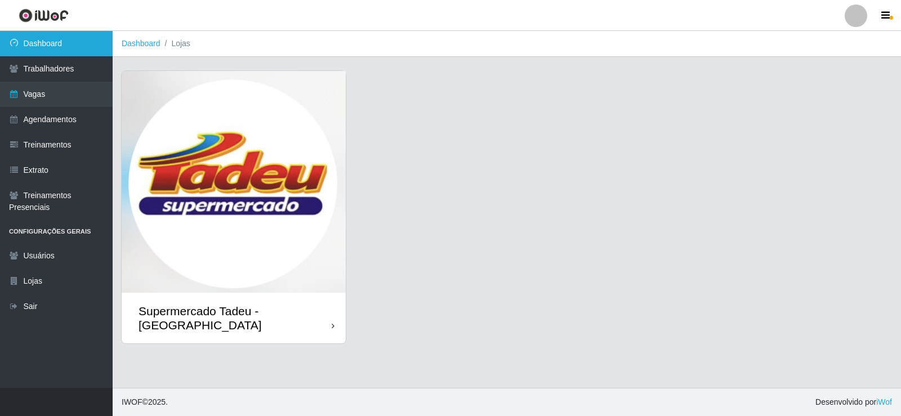
click at [52, 47] on link "Dashboard" at bounding box center [56, 43] width 113 height 25
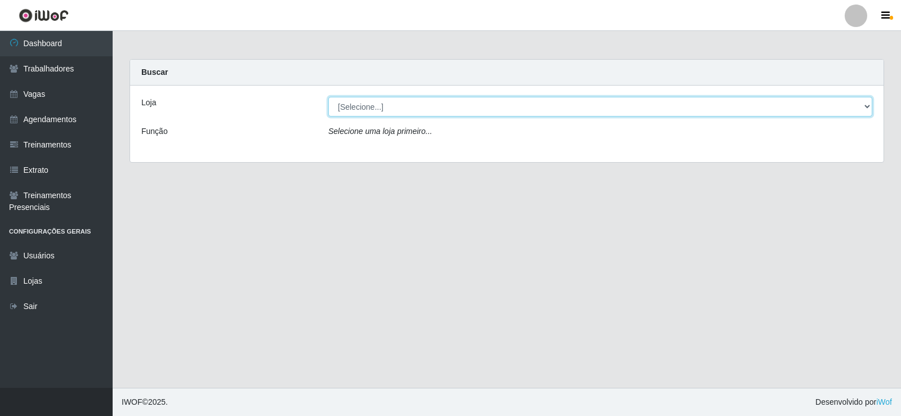
drag, startPoint x: 362, startPoint y: 102, endPoint x: 364, endPoint y: 109, distance: 7.0
click at [363, 104] on select "[Selecione...] Supermercado Tadeu - [GEOGRAPHIC_DATA]" at bounding box center [600, 107] width 544 height 20
select select "195"
click at [328, 97] on select "[Selecione...] Supermercado Tadeu - [GEOGRAPHIC_DATA]" at bounding box center [600, 107] width 544 height 20
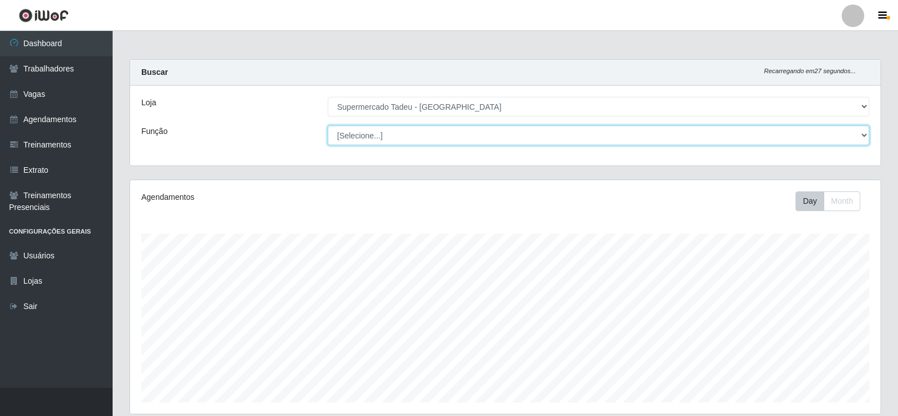
click at [377, 138] on select "[Selecione...] ASG ASG + ASG ++ Auxiliar de Estacionamento Auxiliar de Estacion…" at bounding box center [599, 136] width 542 height 20
click at [374, 137] on select "[Selecione...] ASG ASG + ASG ++ Auxiliar de Estacionamento Auxiliar de Estacion…" at bounding box center [599, 136] width 542 height 20
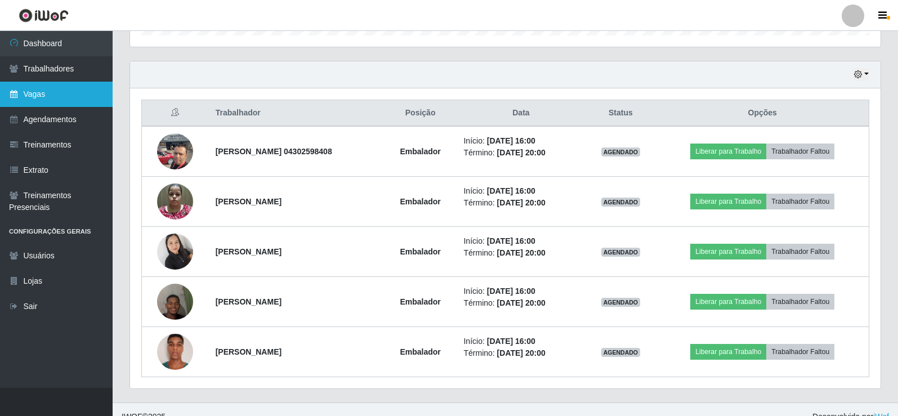
scroll to position [100, 0]
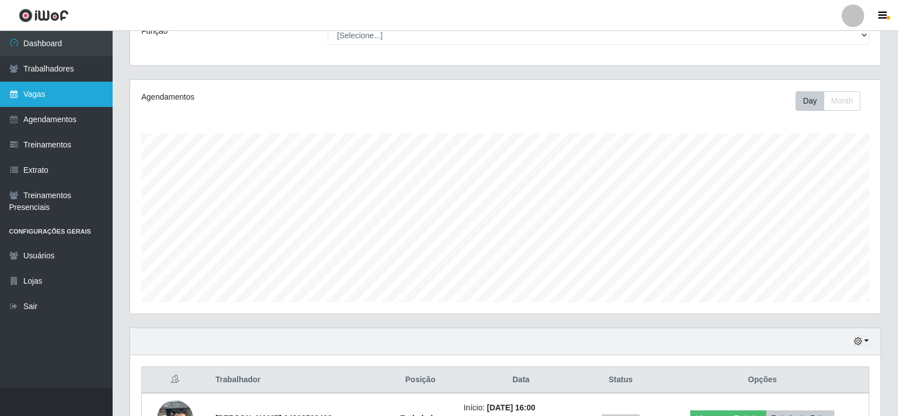
click at [57, 93] on link "Vagas" at bounding box center [56, 94] width 113 height 25
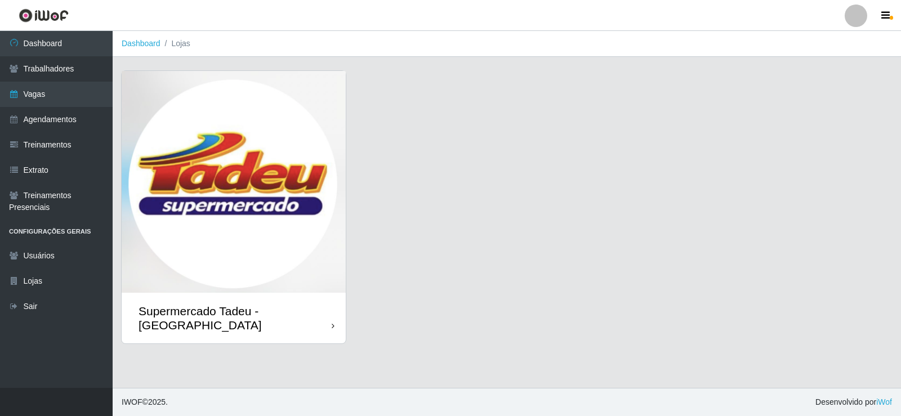
click at [292, 118] on img at bounding box center [234, 182] width 224 height 222
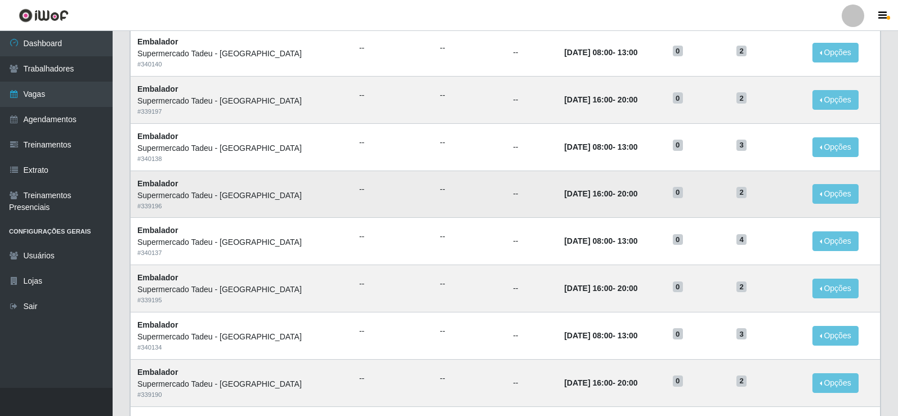
scroll to position [169, 0]
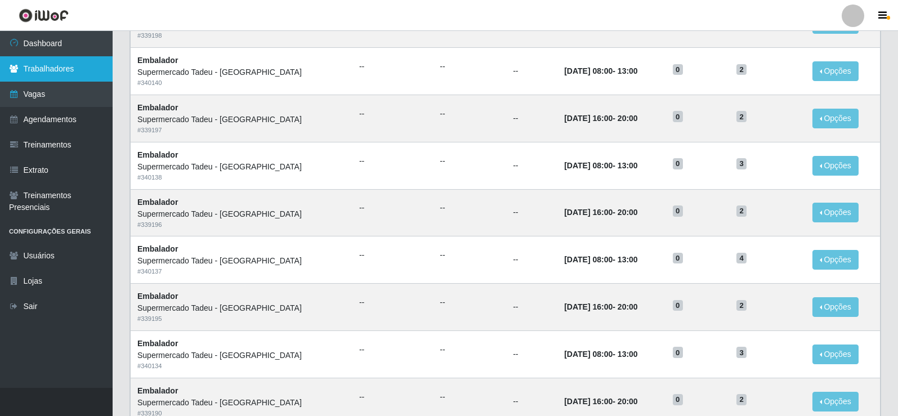
click at [72, 74] on link "Trabalhadores" at bounding box center [56, 68] width 113 height 25
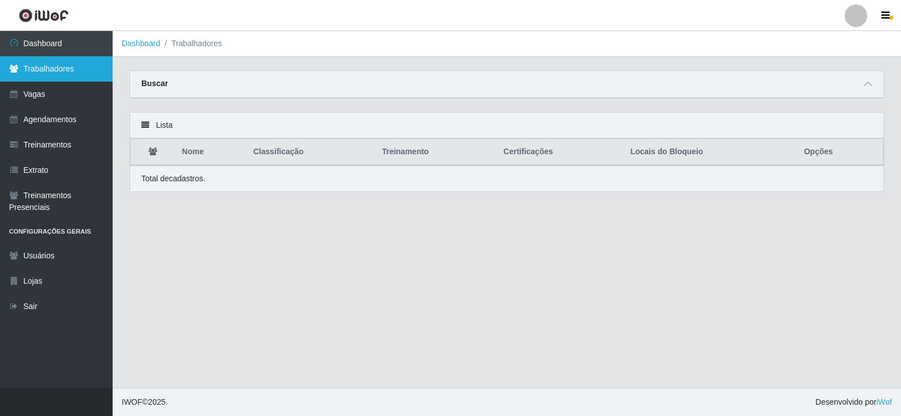
drag, startPoint x: 70, startPoint y: 81, endPoint x: 80, endPoint y: 96, distance: 18.3
click at [70, 81] on link "Trabalhadores" at bounding box center [56, 68] width 113 height 25
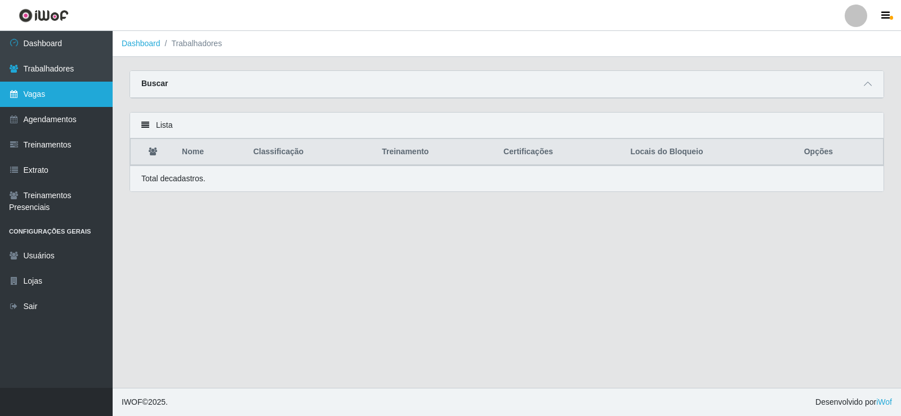
click at [79, 97] on link "Vagas" at bounding box center [56, 94] width 113 height 25
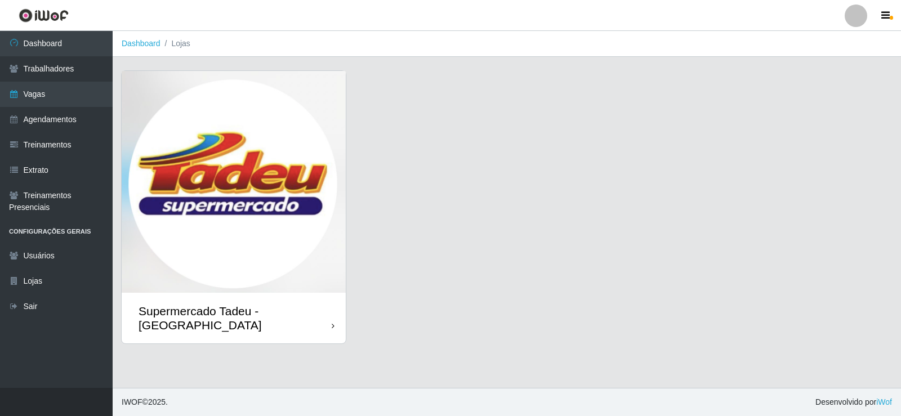
click at [275, 127] on img at bounding box center [234, 182] width 224 height 222
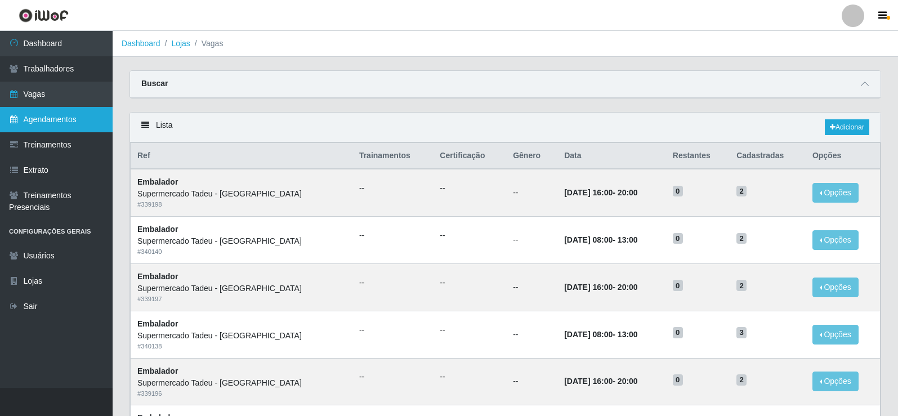
click at [44, 127] on link "Agendamentos" at bounding box center [56, 119] width 113 height 25
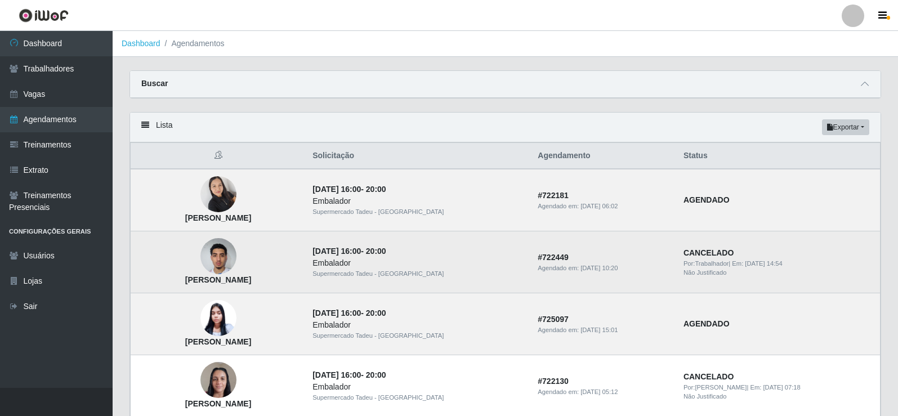
click at [236, 260] on img at bounding box center [218, 257] width 36 height 48
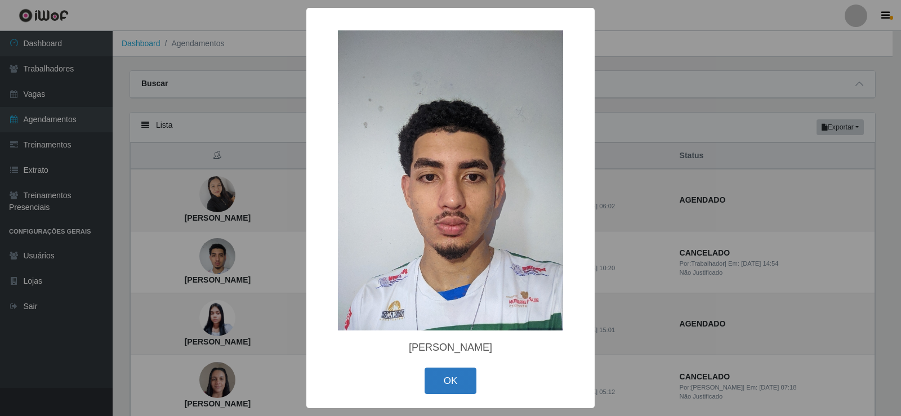
click at [450, 373] on button "OK" at bounding box center [451, 381] width 52 height 26
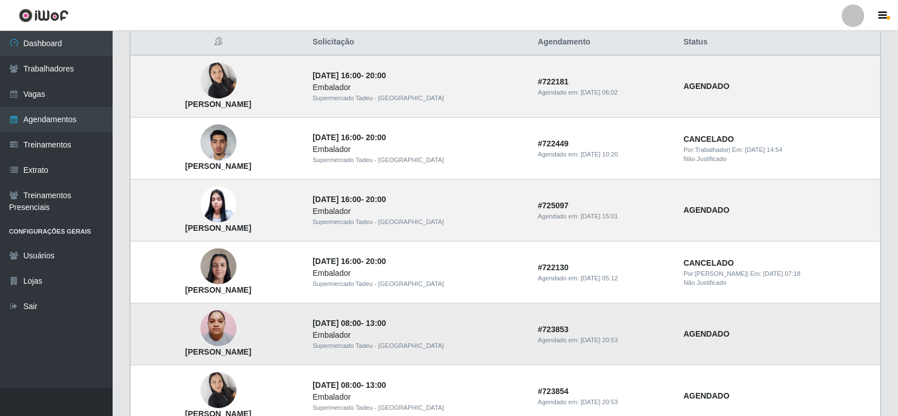
scroll to position [169, 0]
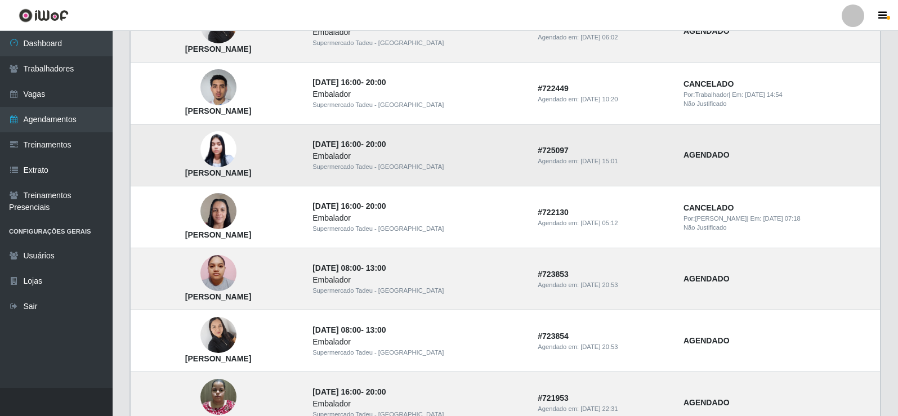
click at [236, 158] on img at bounding box center [218, 149] width 36 height 37
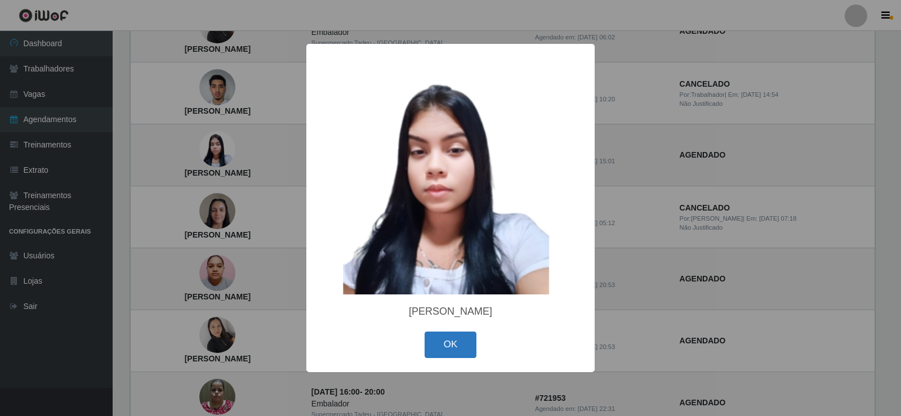
click at [445, 345] on button "OK" at bounding box center [451, 345] width 52 height 26
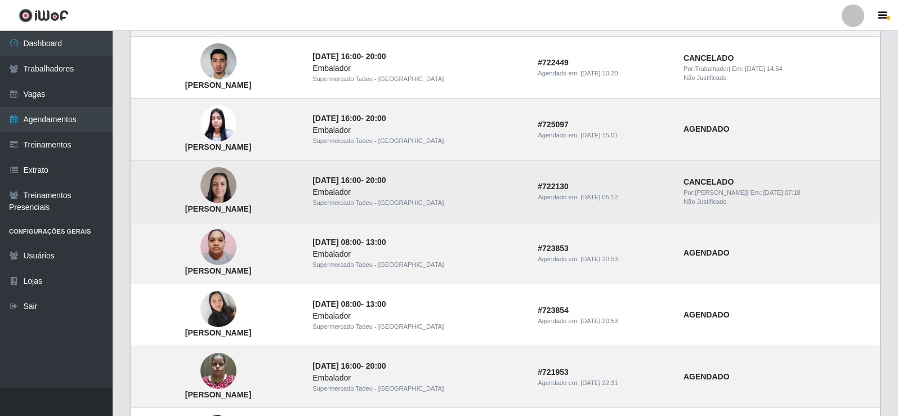
scroll to position [225, 0]
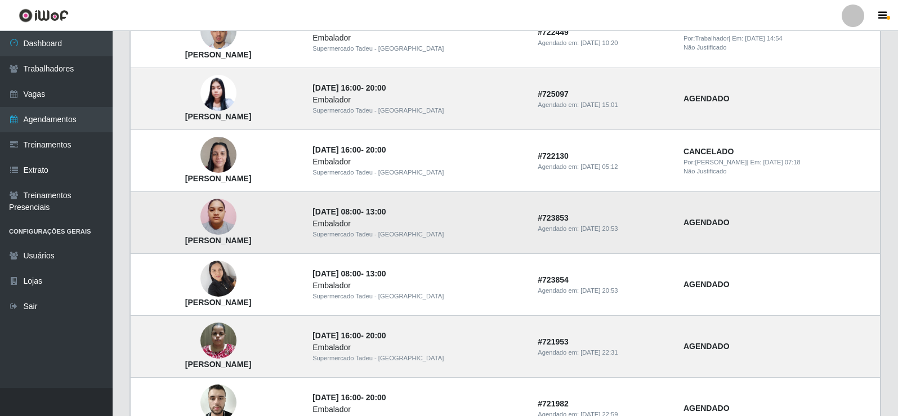
click at [236, 213] on img at bounding box center [218, 217] width 36 height 48
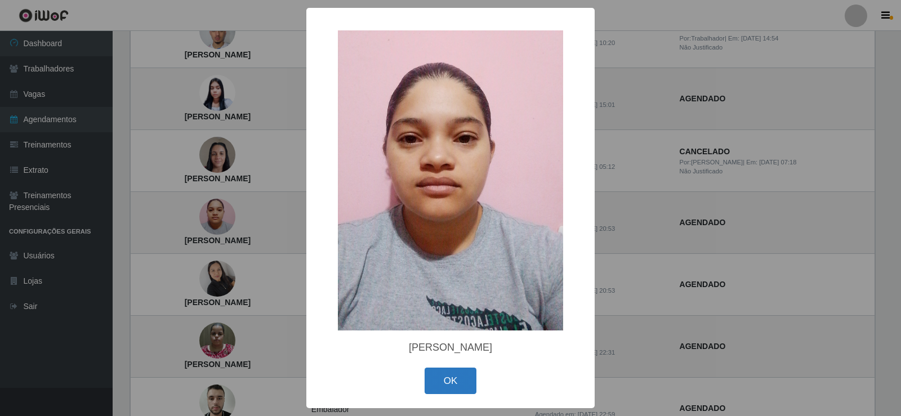
click at [440, 379] on button "OK" at bounding box center [451, 381] width 52 height 26
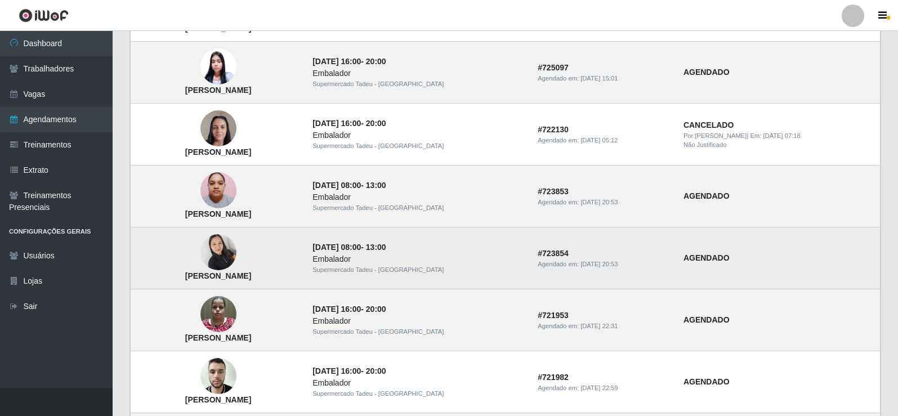
scroll to position [281, 0]
